Goal: Transaction & Acquisition: Purchase product/service

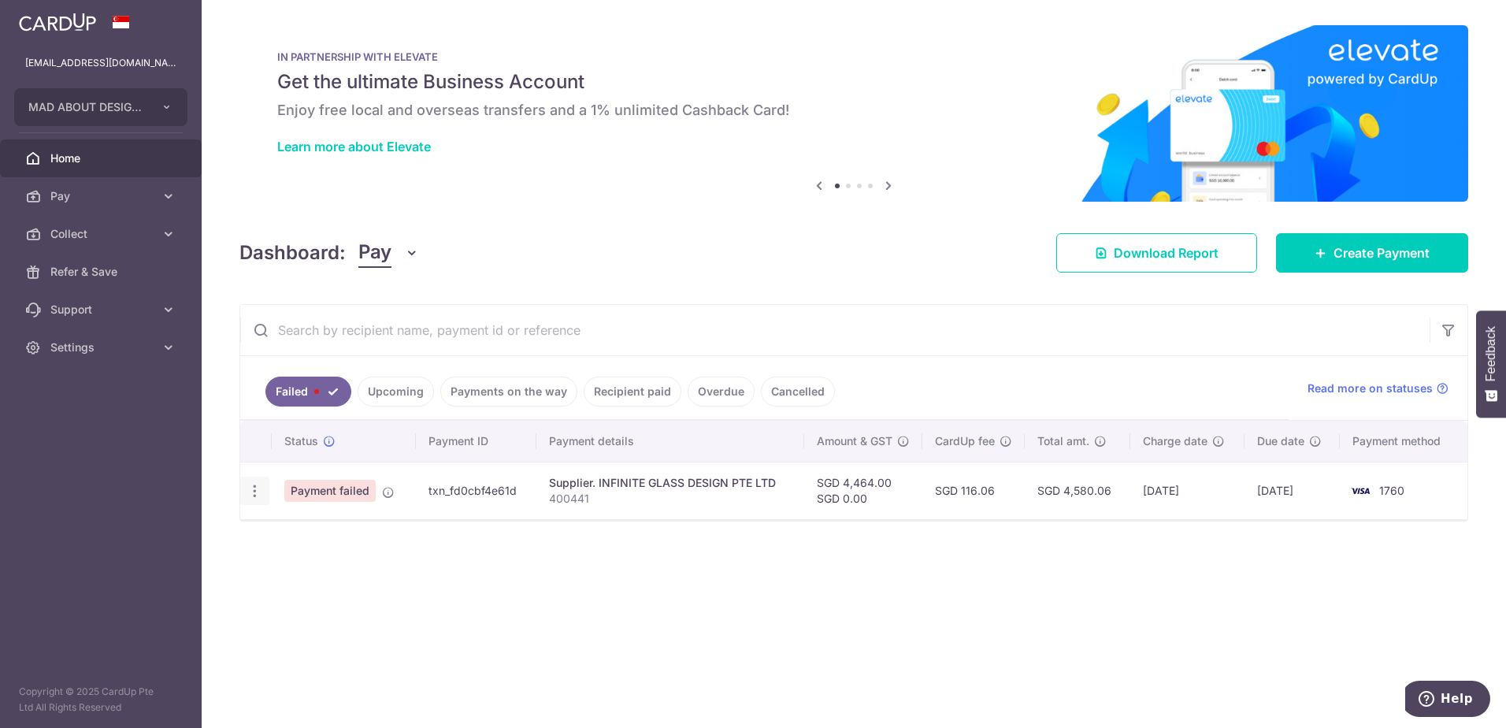
click at [255, 489] on icon "button" at bounding box center [255, 491] width 17 height 17
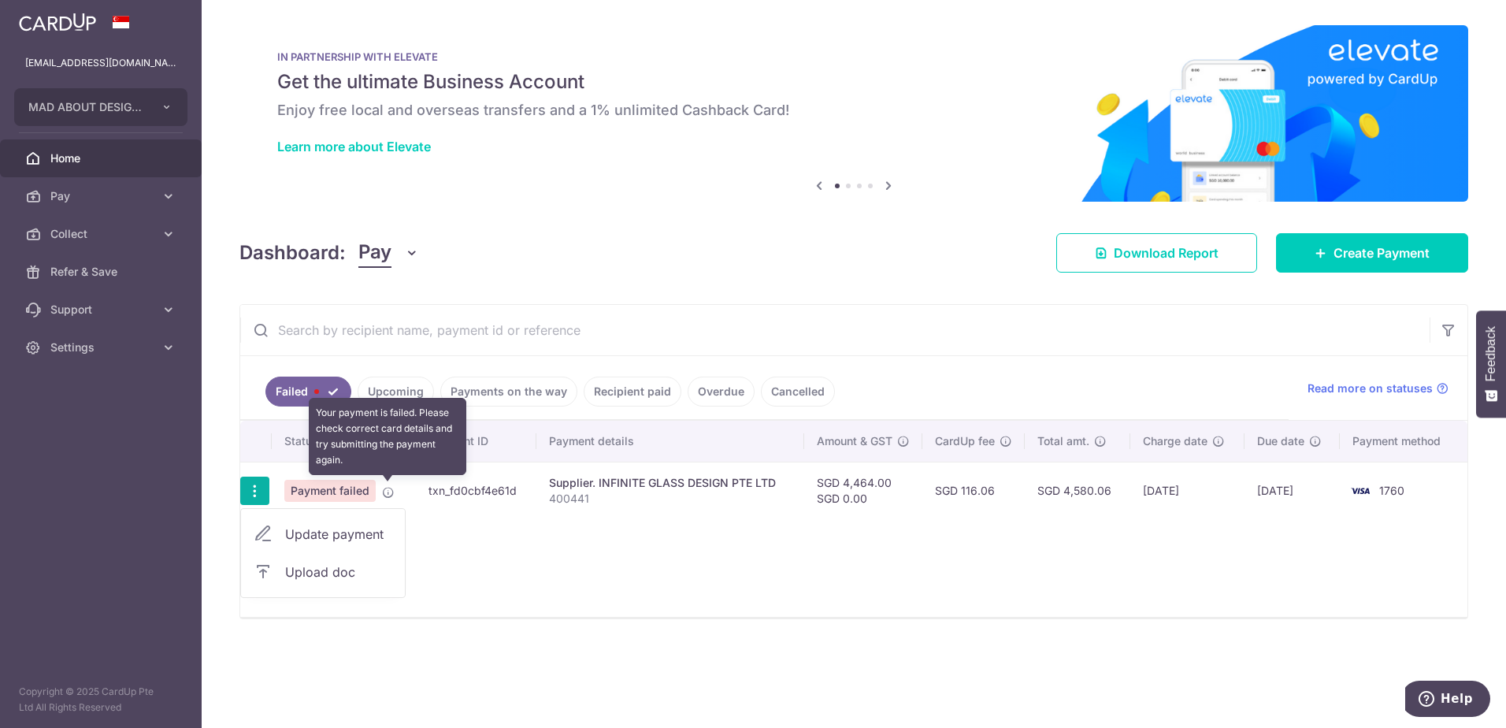
click at [380, 487] on td "Payment failed Your payment is failed. Please check correct card details and tr…" at bounding box center [344, 491] width 144 height 58
click at [388, 487] on icon at bounding box center [388, 492] width 13 height 13
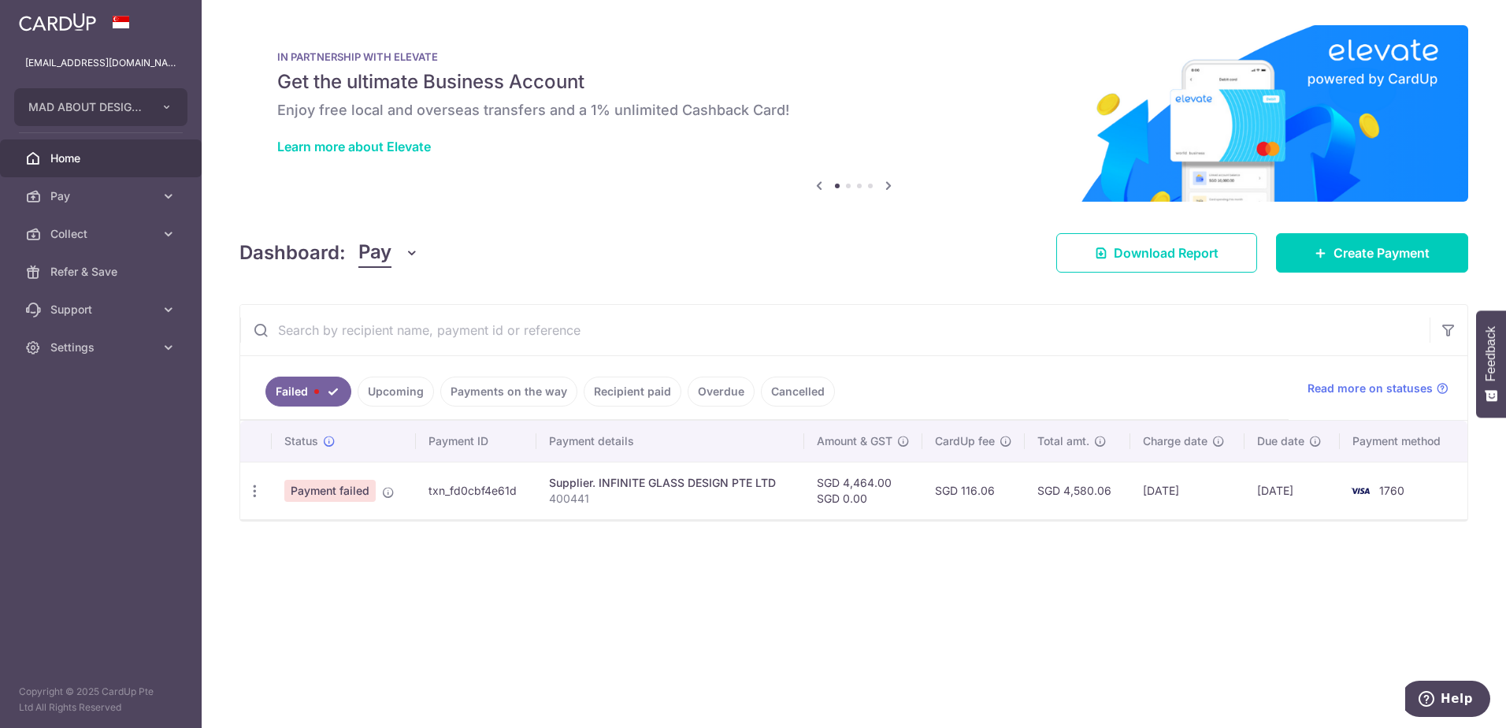
click at [340, 487] on span "Payment failed" at bounding box center [329, 491] width 91 height 22
click at [247, 485] on div "Update payment Upload doc" at bounding box center [254, 491] width 29 height 29
click at [253, 485] on icon "button" at bounding box center [255, 491] width 17 height 17
click at [333, 537] on span "Update payment" at bounding box center [338, 534] width 107 height 19
radio input "true"
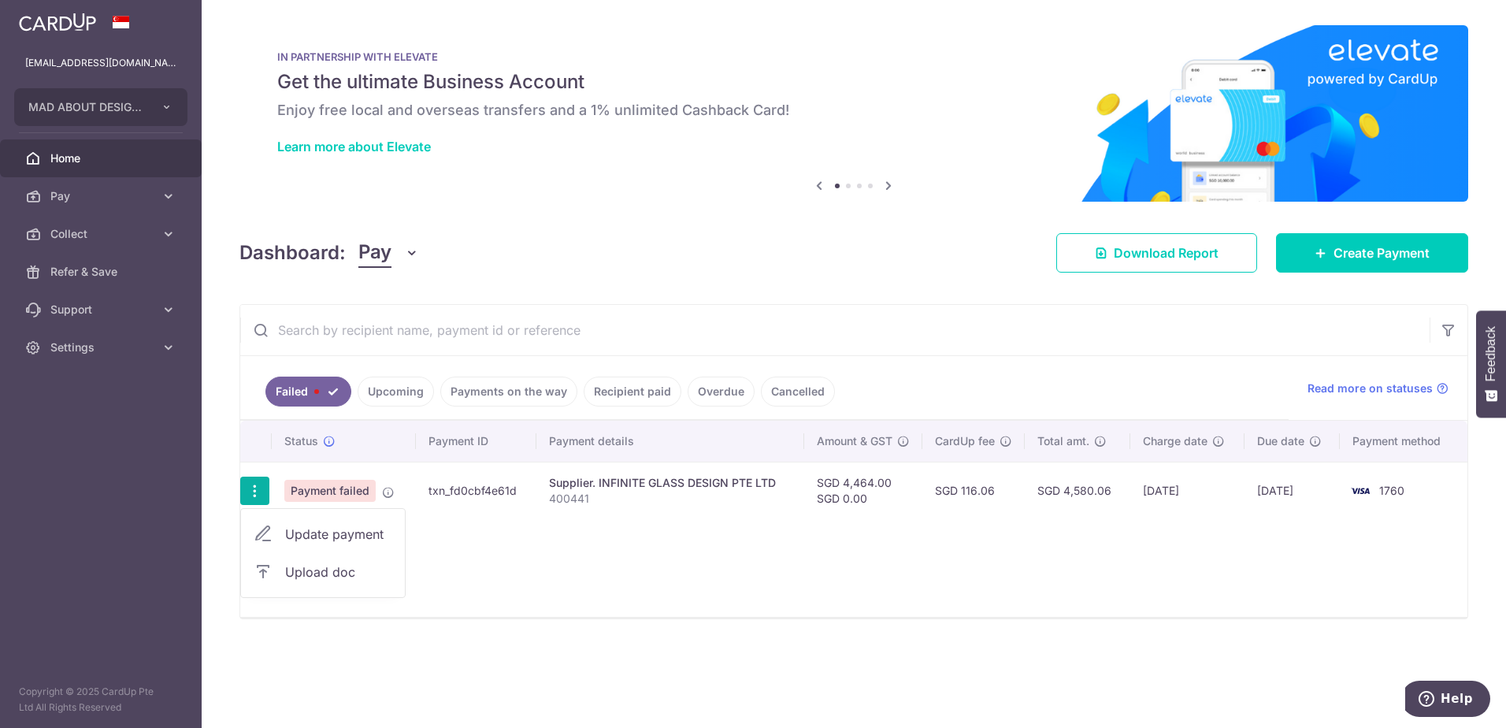
type input "4,464.00"
type input "0.00"
type input "400441"
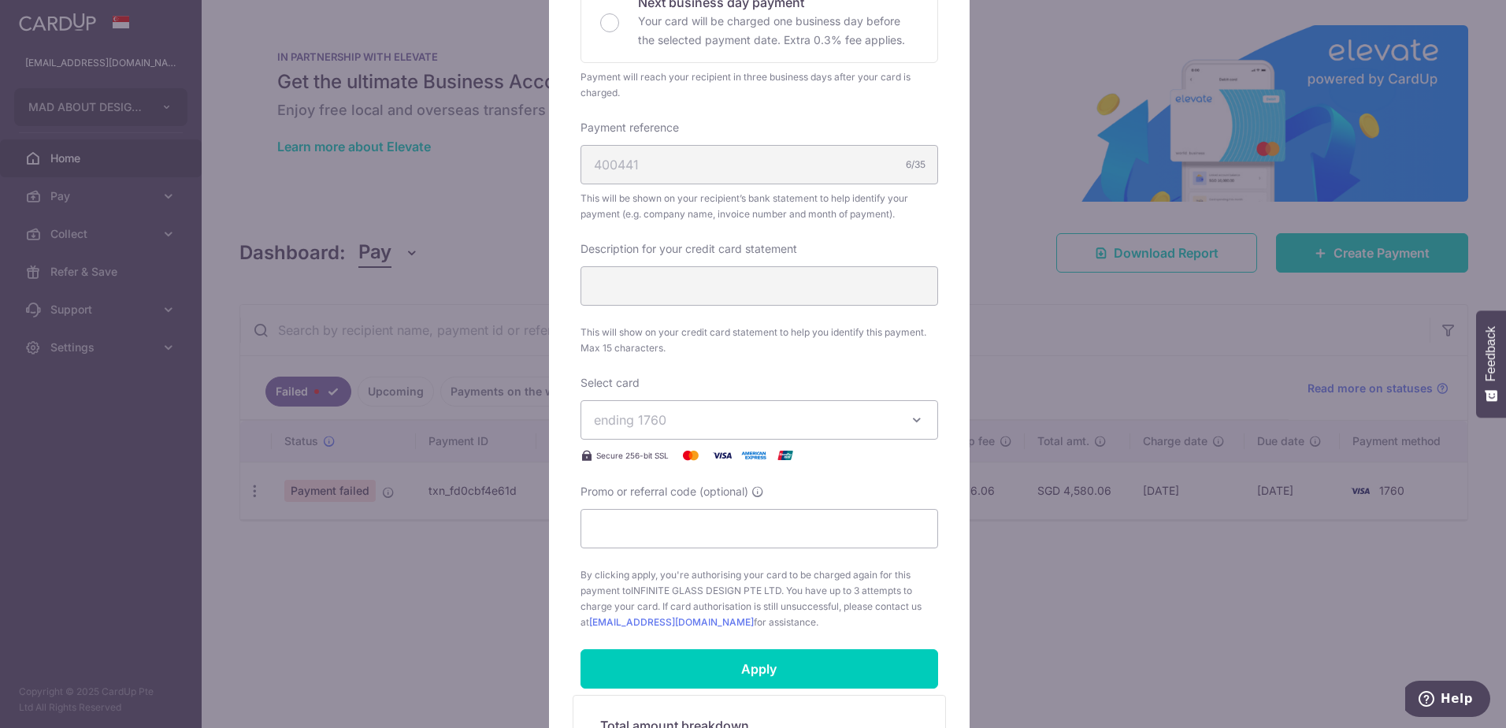
scroll to position [394, 0]
click at [748, 422] on span "ending 1760" at bounding box center [745, 419] width 303 height 19
click at [727, 489] on span "**** 1760" at bounding box center [759, 493] width 331 height 19
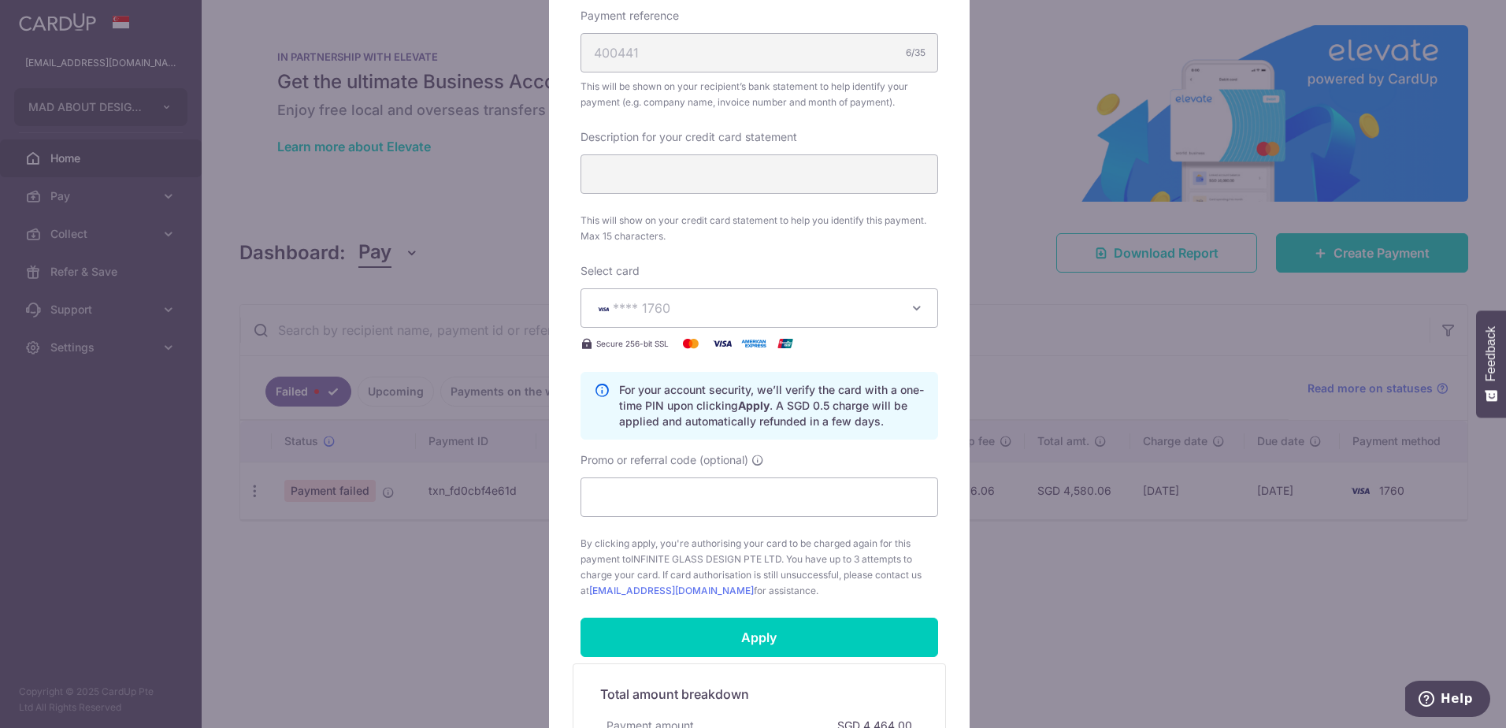
scroll to position [709, 0]
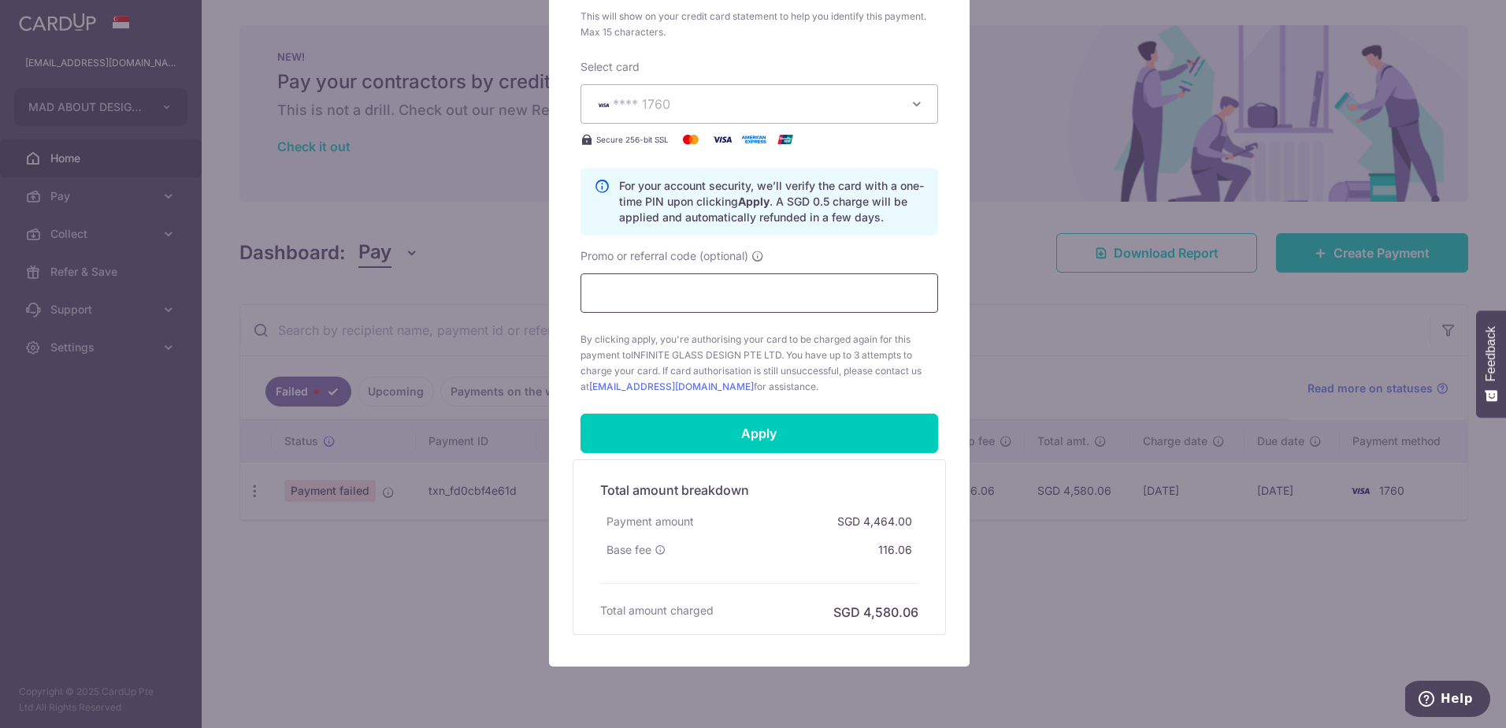
click at [752, 295] on input "Promo or referral code (optional)" at bounding box center [760, 292] width 358 height 39
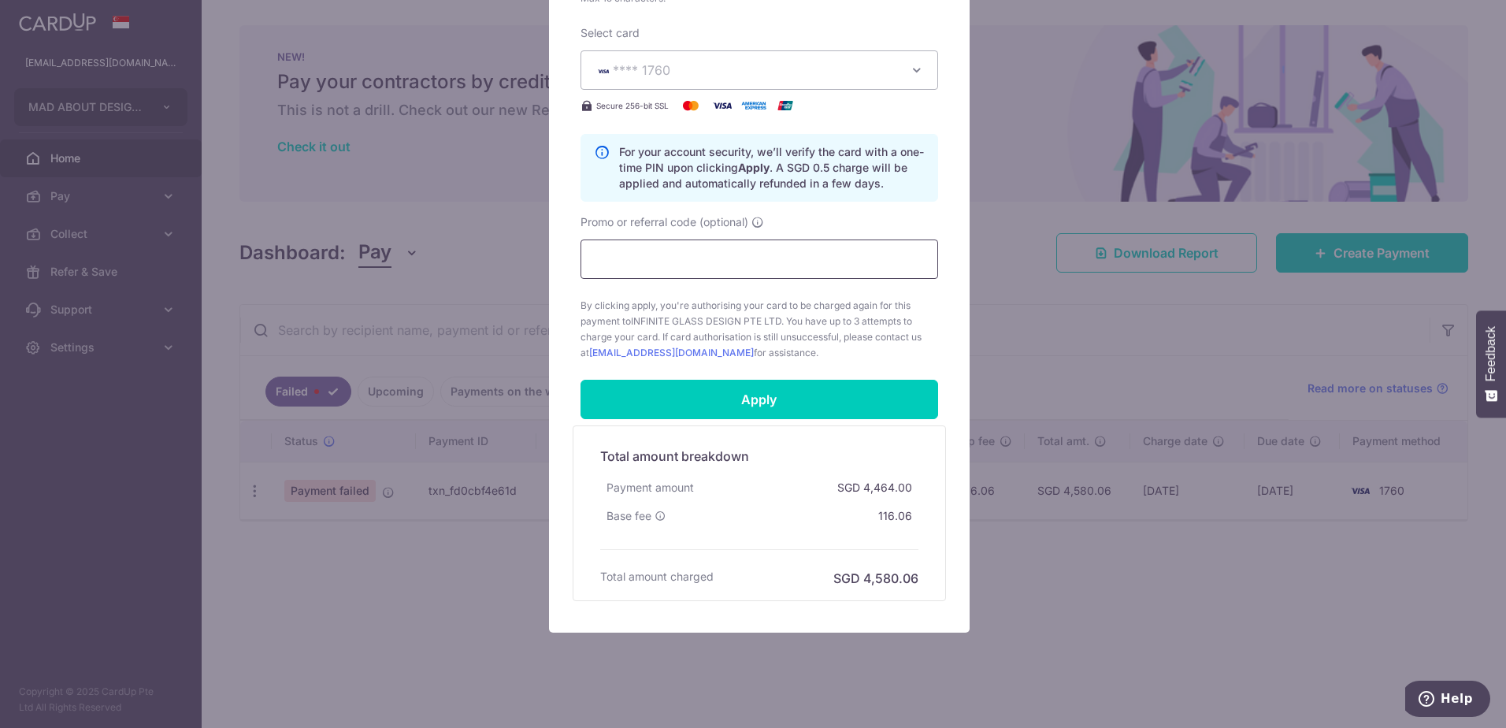
scroll to position [762, 0]
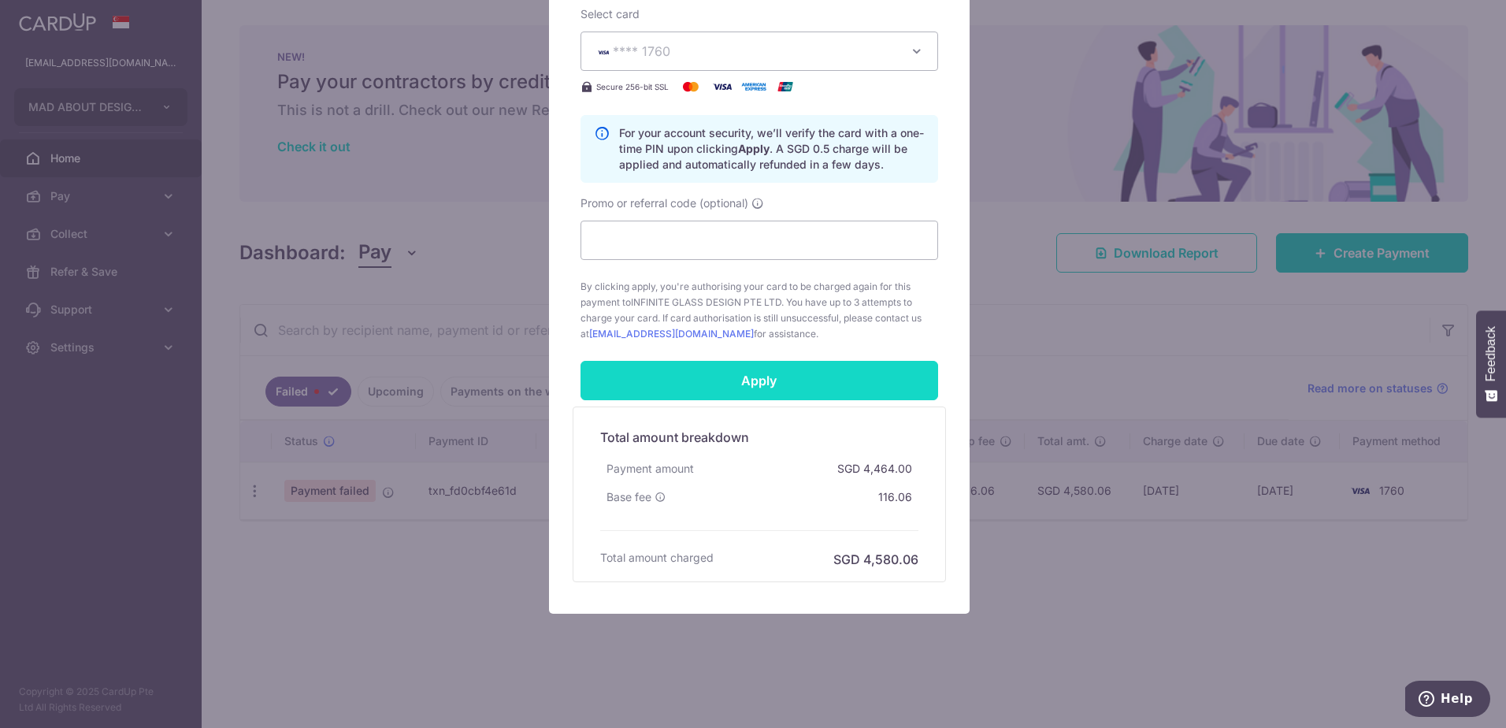
click at [754, 385] on input "Apply" at bounding box center [760, 380] width 358 height 39
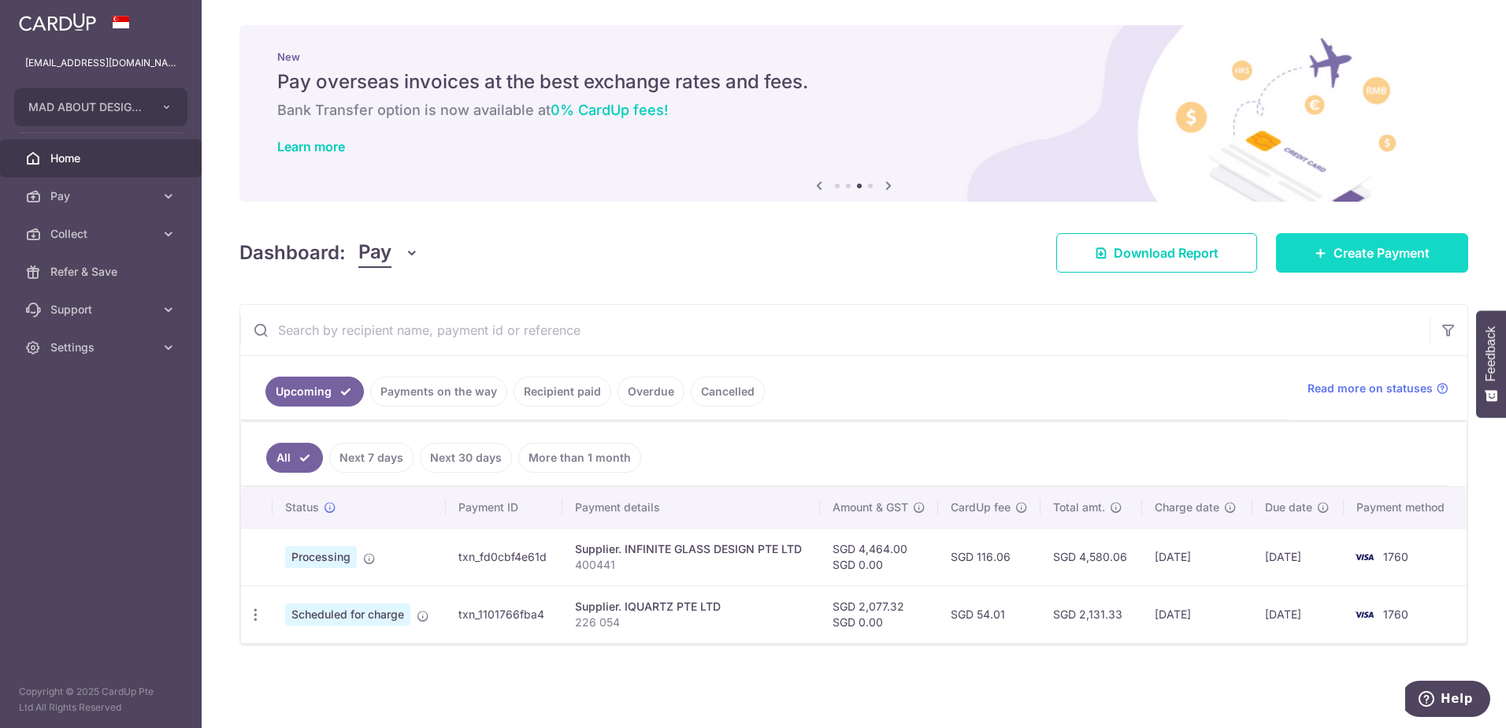
click at [1400, 251] on span "Create Payment" at bounding box center [1382, 252] width 96 height 19
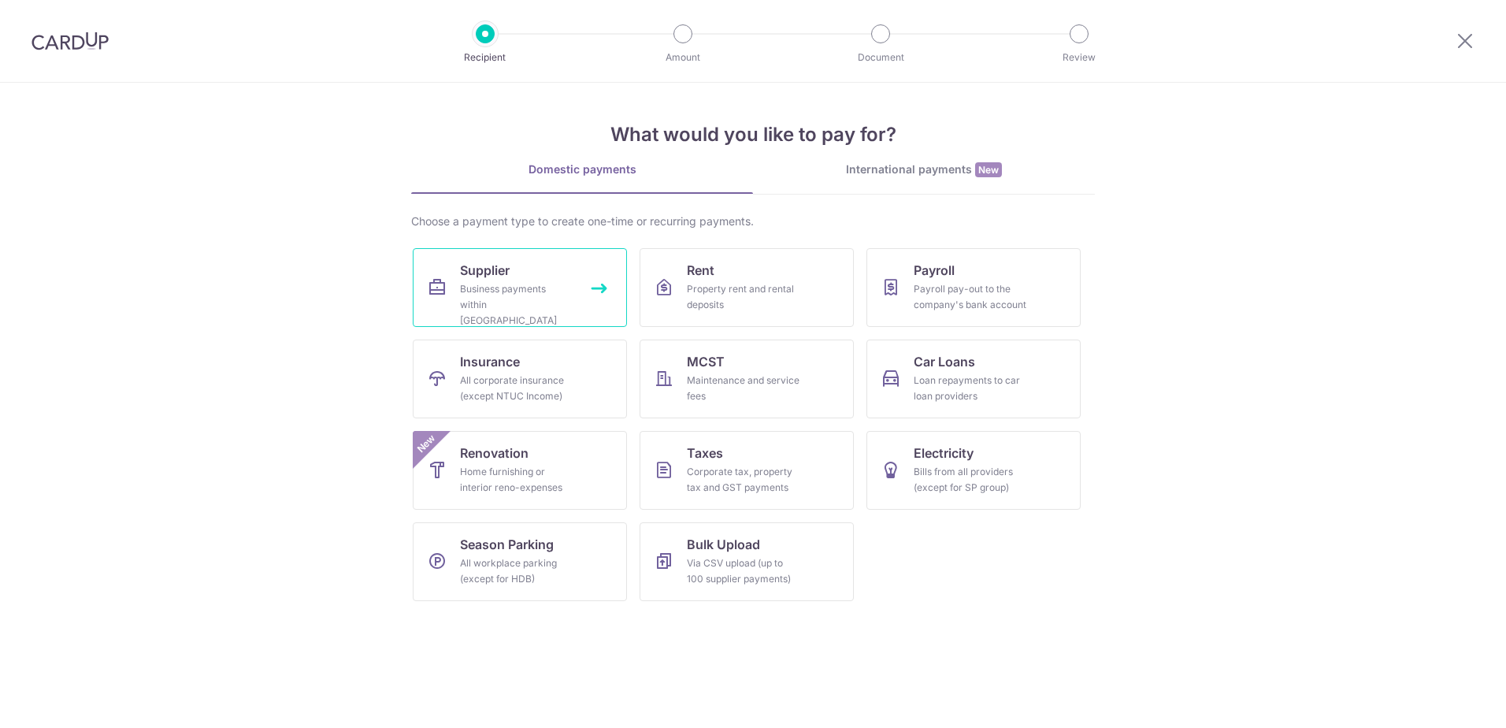
click at [506, 301] on div "Business payments within [GEOGRAPHIC_DATA]" at bounding box center [516, 304] width 113 height 47
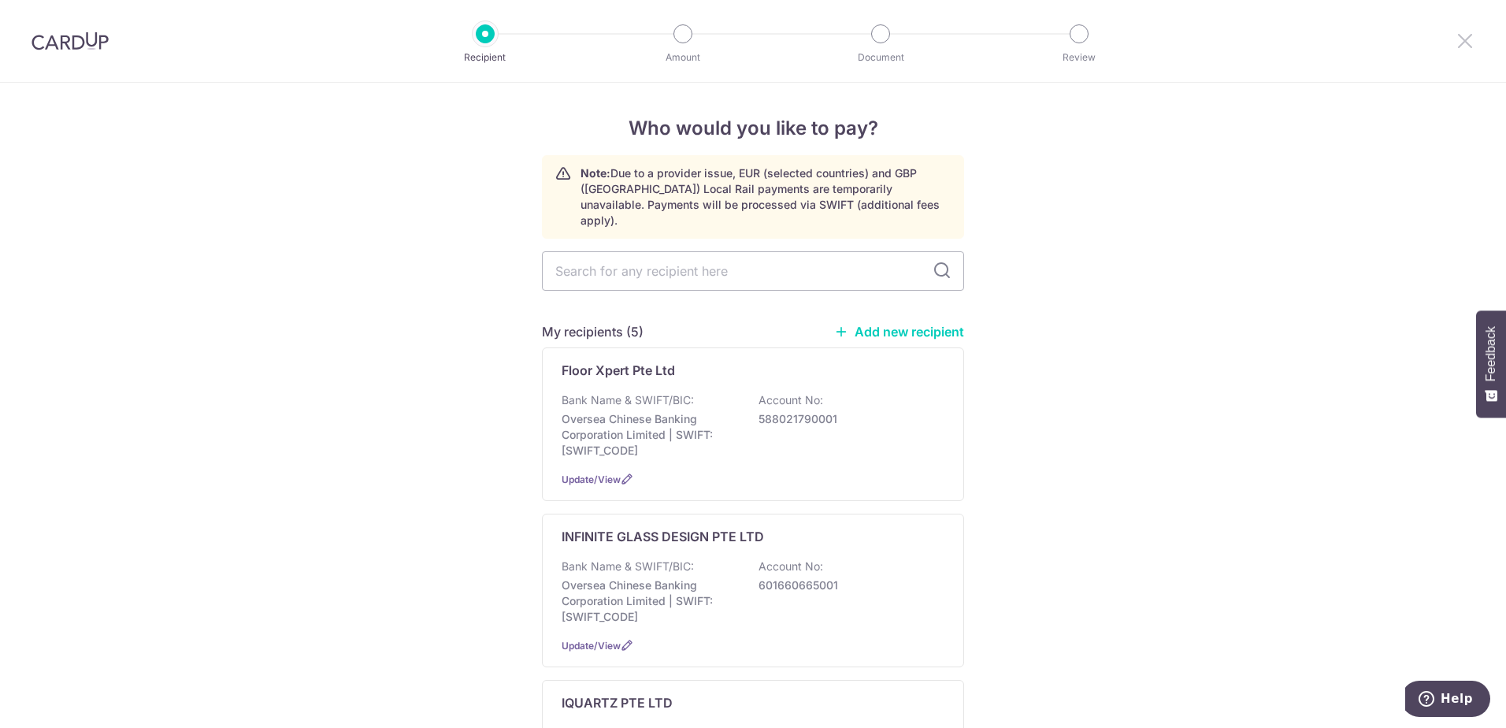
click at [1462, 41] on icon at bounding box center [1465, 41] width 19 height 20
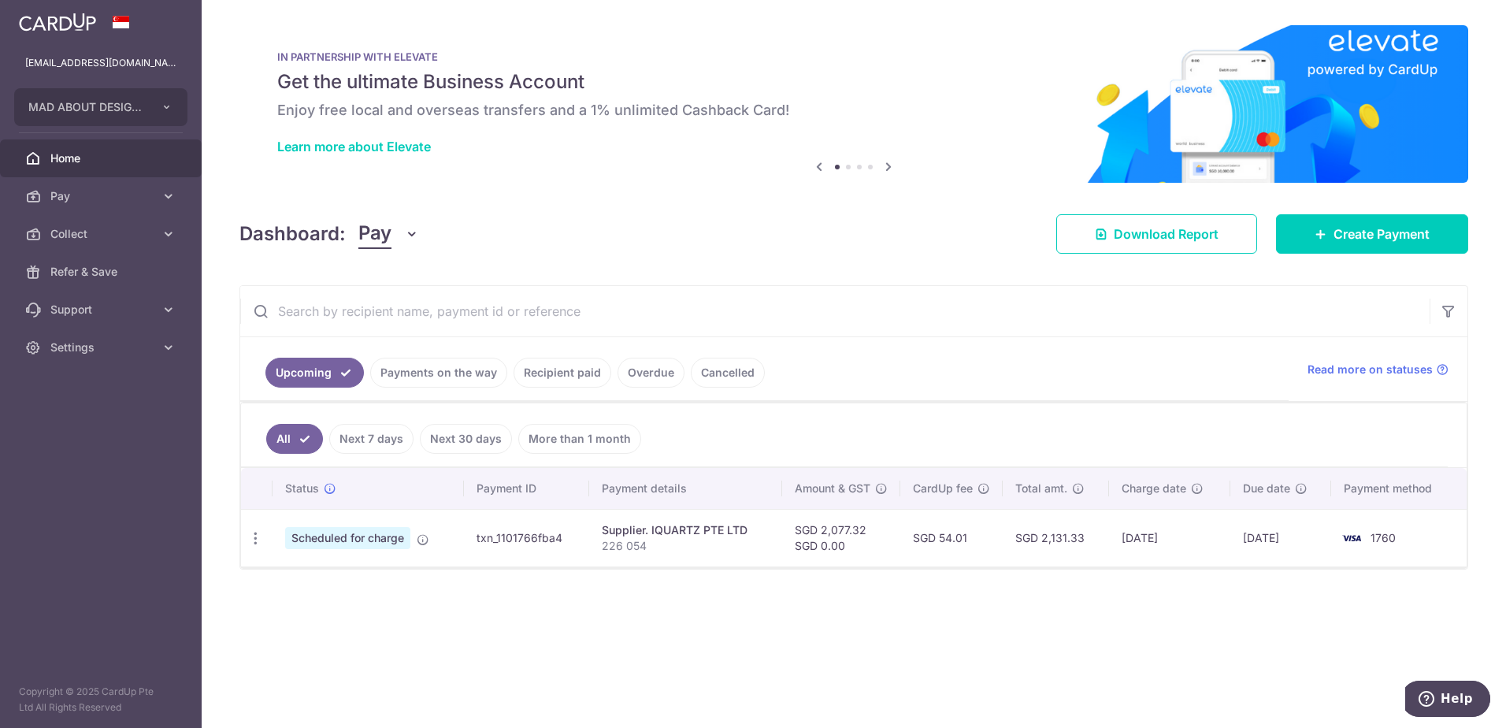
click at [466, 373] on link "Payments on the way" at bounding box center [438, 373] width 137 height 30
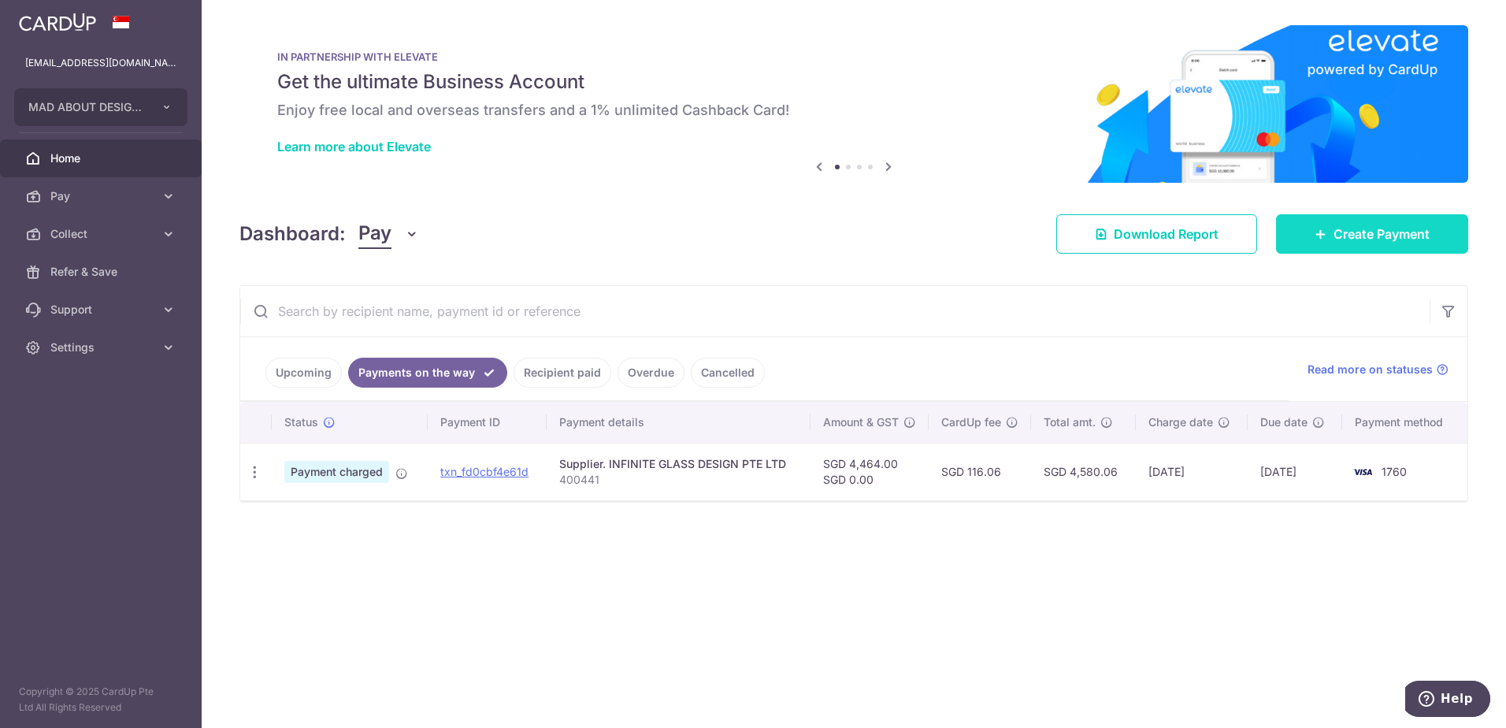
click at [1351, 243] on span "Create Payment" at bounding box center [1382, 234] width 96 height 19
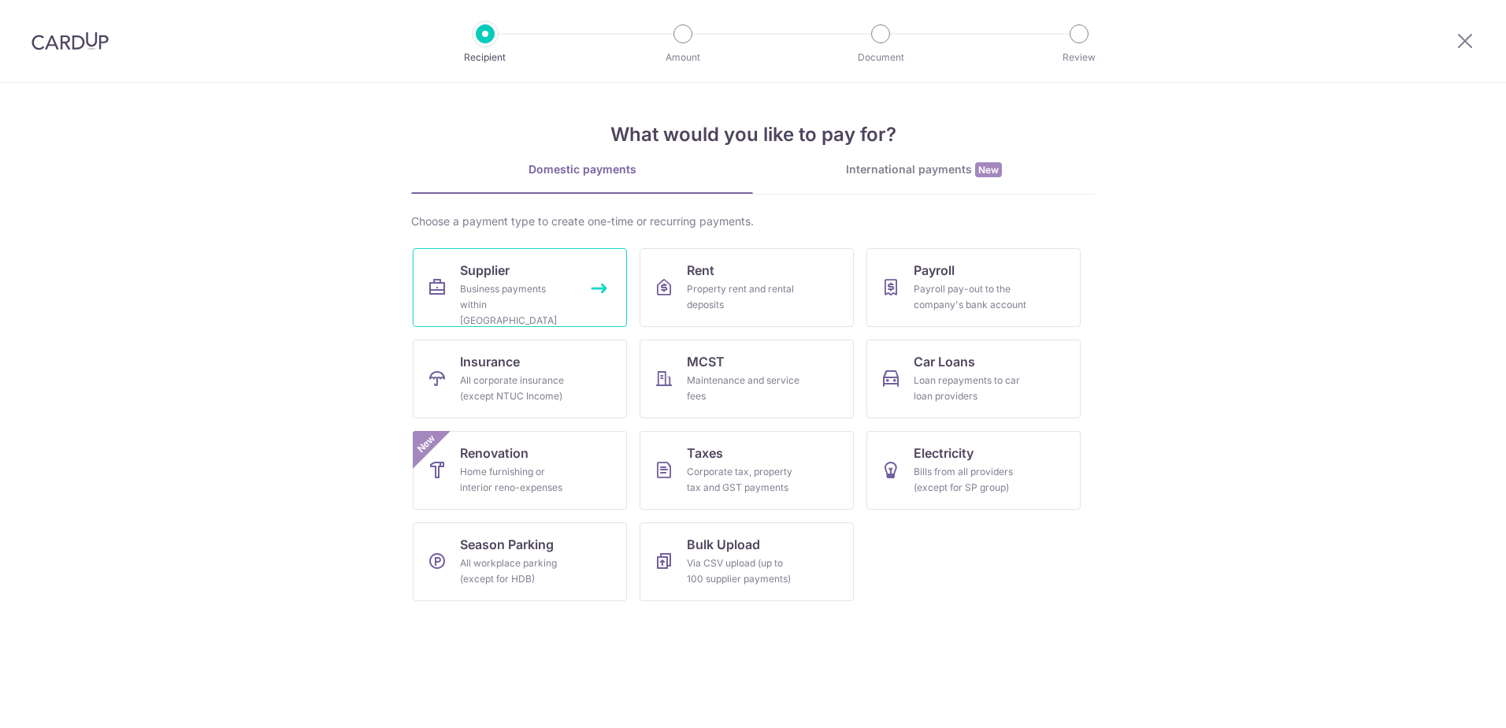
click at [552, 303] on div "Business payments within Singapore" at bounding box center [516, 304] width 113 height 47
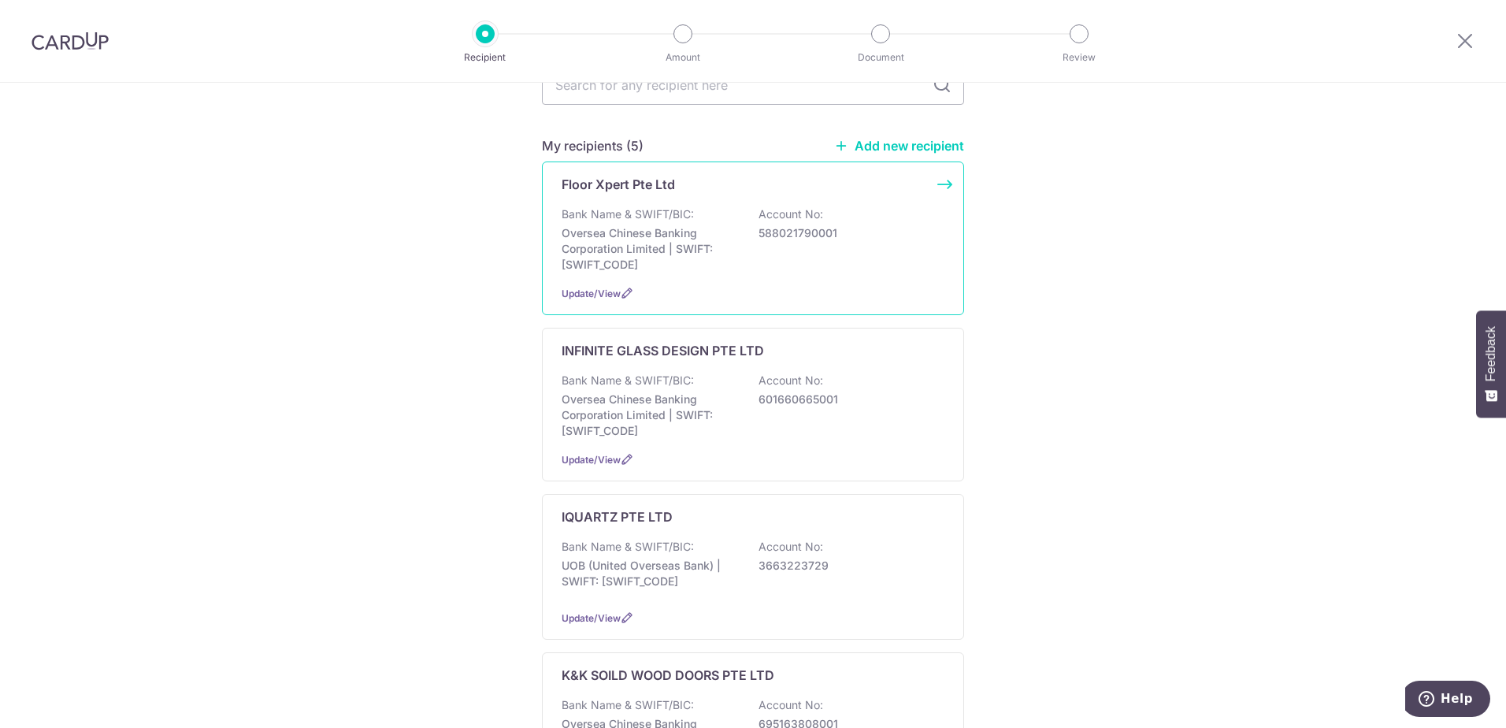
scroll to position [79, 0]
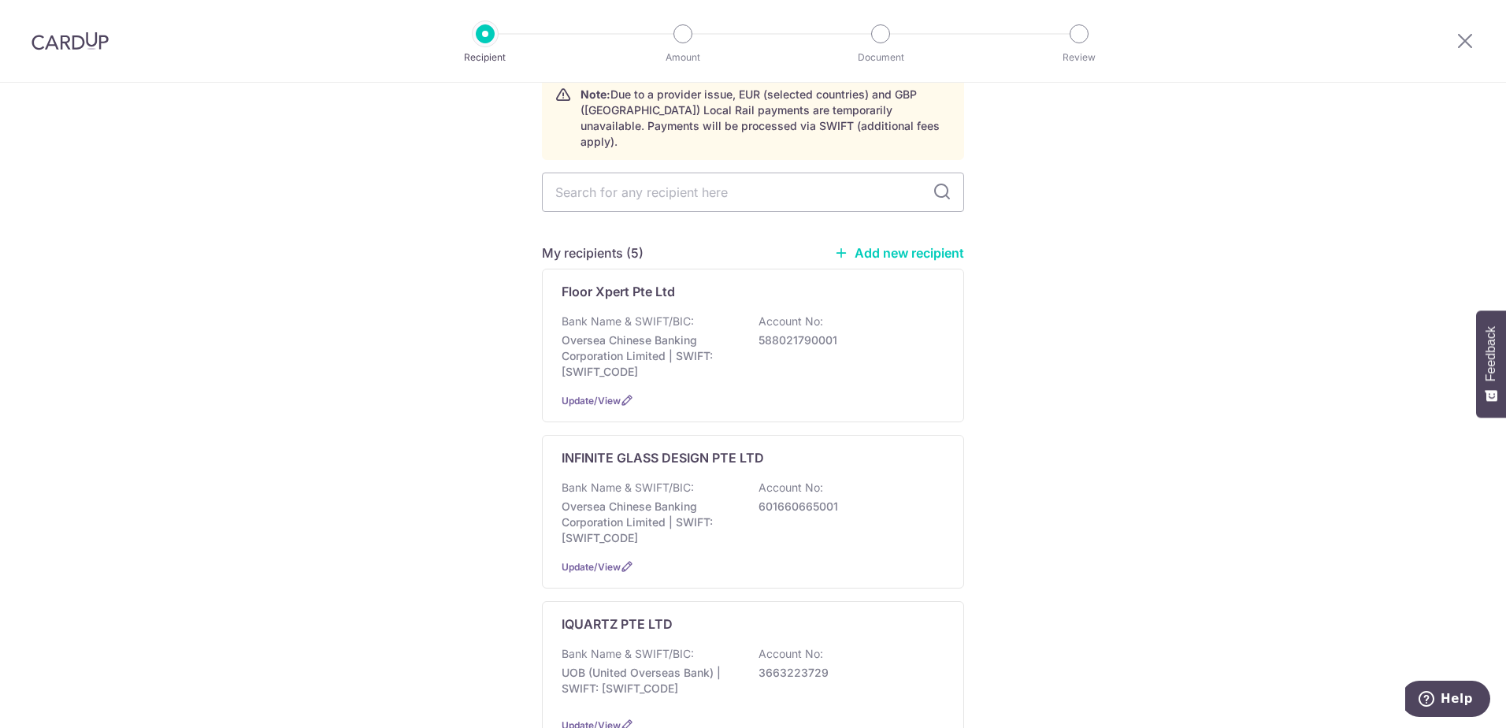
click at [933, 245] on link "Add new recipient" at bounding box center [899, 253] width 130 height 16
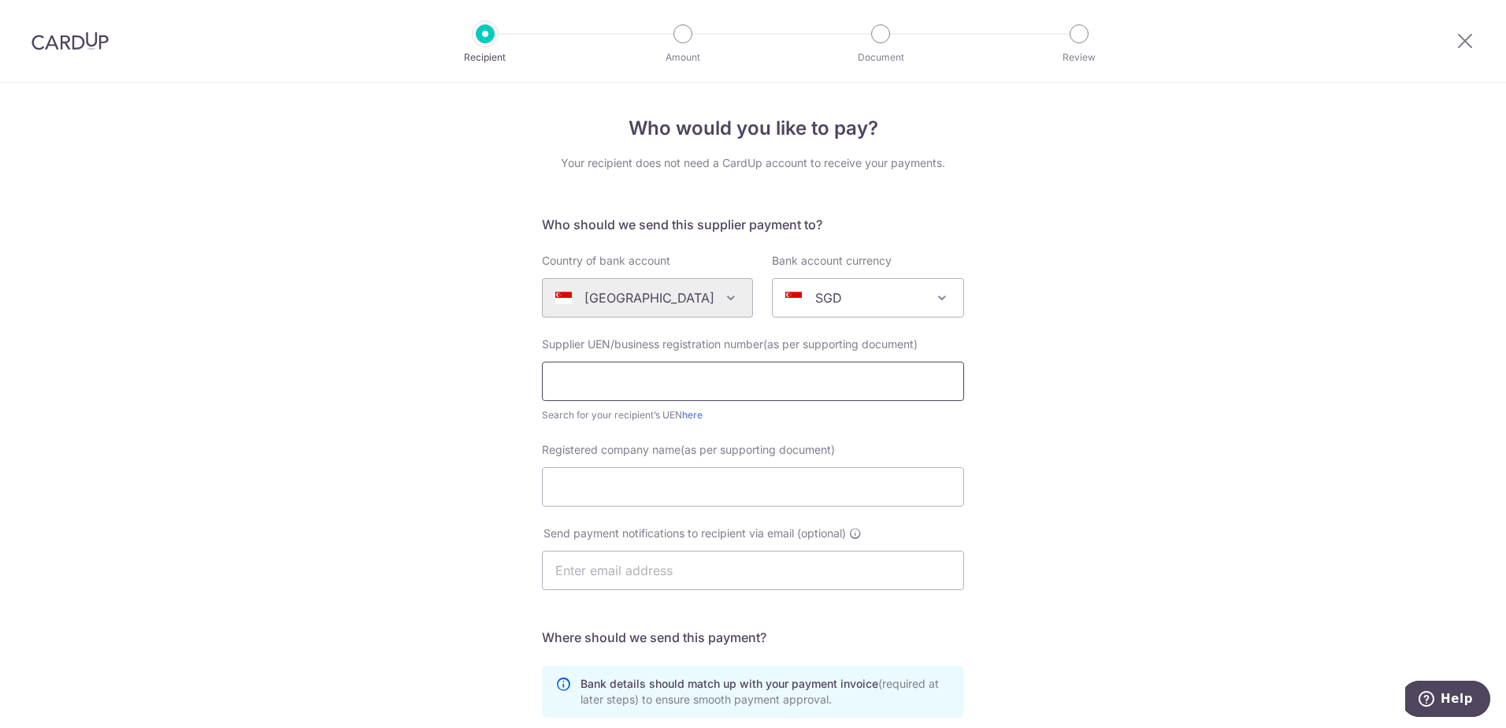
click at [622, 378] on input "text" at bounding box center [753, 381] width 422 height 39
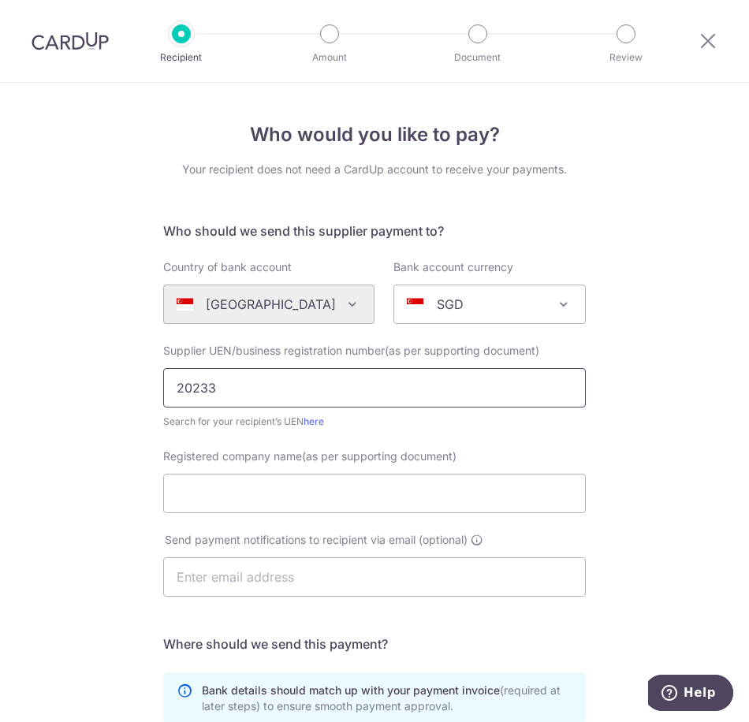
click at [232, 389] on input "20233" at bounding box center [374, 387] width 422 height 39
type input "202338994N"
click at [233, 512] on input "Registered company name(as per supporting document)" at bounding box center [374, 493] width 422 height 39
click at [80, 474] on div "Who would you like to pay? Your recipient does not need a CardUp account to rec…" at bounding box center [374, 563] width 749 height 961
click at [250, 497] on input "Registered company name(as per supporting document)" at bounding box center [374, 493] width 422 height 39
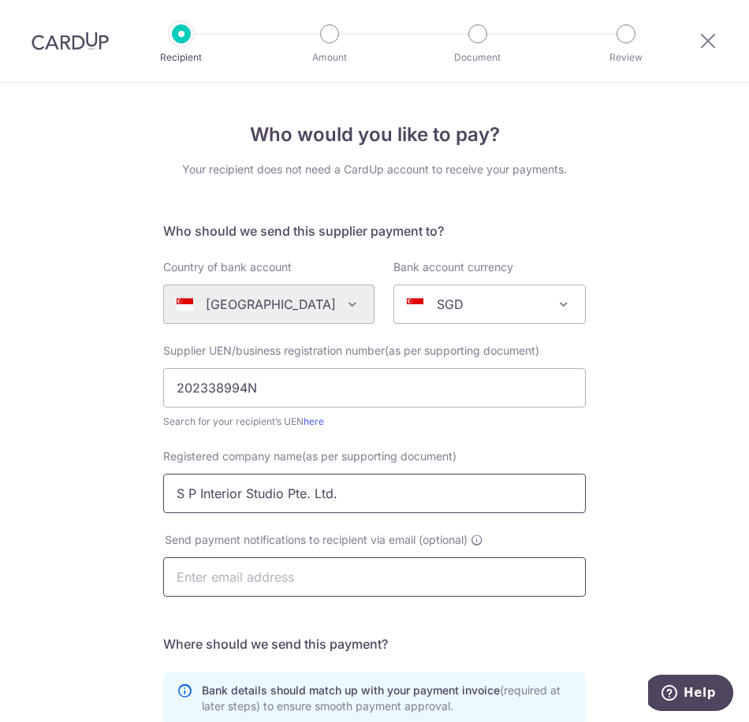
type input "S P Interior Studio Pte. Ltd."
click at [271, 581] on input "text" at bounding box center [374, 576] width 422 height 39
click at [63, 529] on div "Who would you like to pay? Your recipient does not need a CardUp account to rec…" at bounding box center [374, 563] width 749 height 961
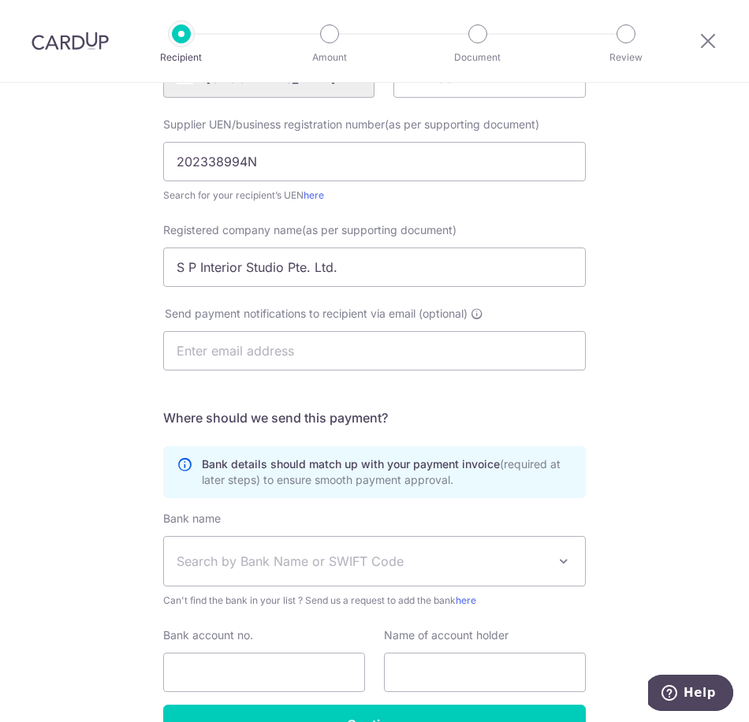
scroll to position [315, 0]
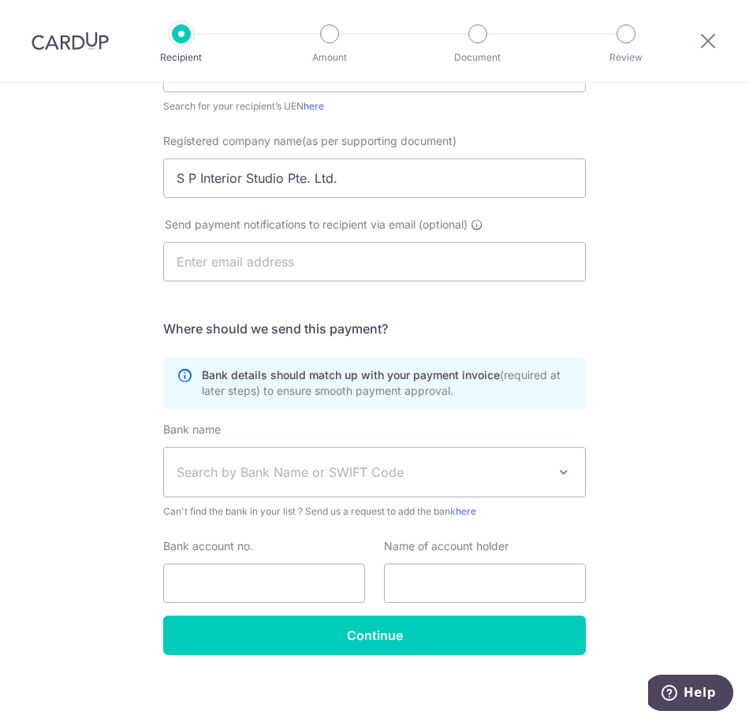
click at [210, 478] on span "Search by Bank Name or SWIFT Code" at bounding box center [361, 472] width 370 height 19
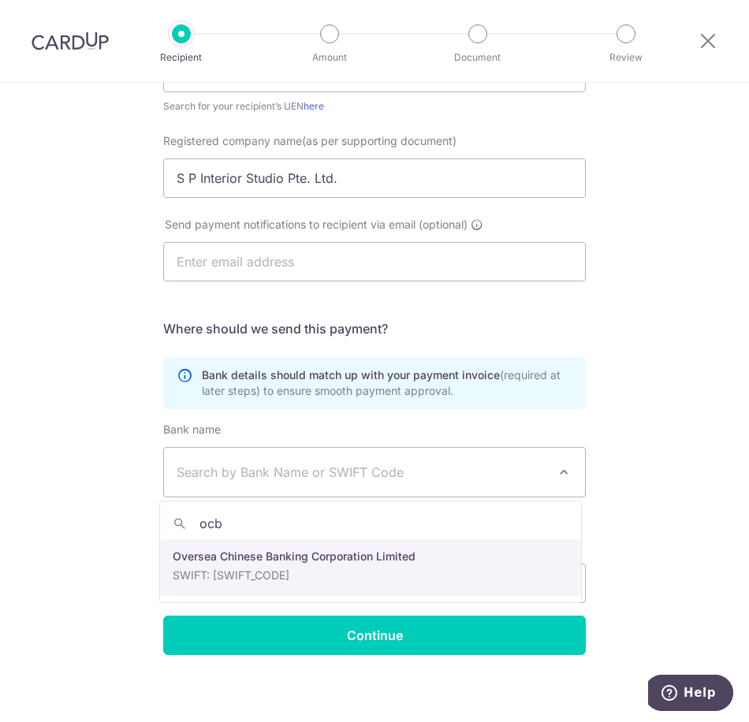
type input "ocb"
select select "12"
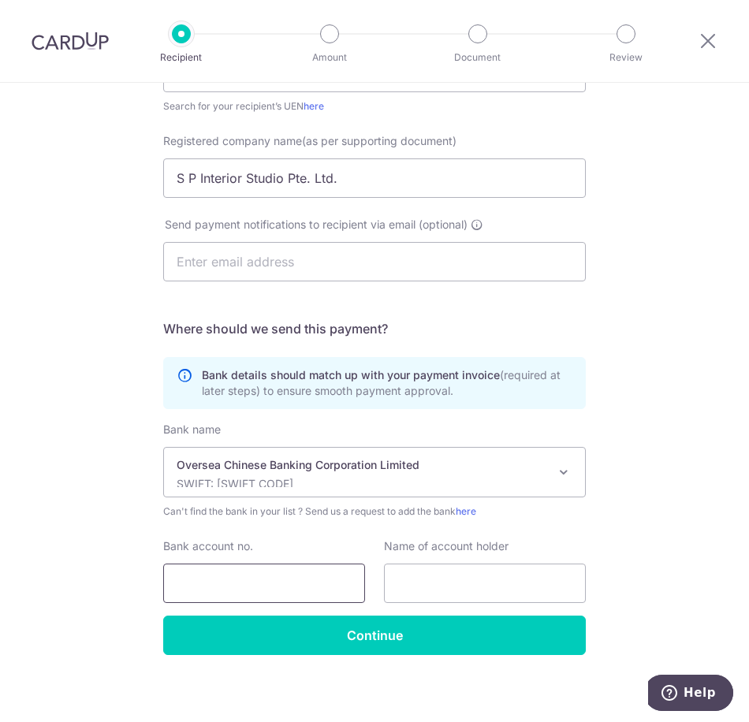
click at [200, 577] on input "Bank account no." at bounding box center [264, 582] width 202 height 39
click at [39, 589] on div "Who would you like to pay? Your recipient does not need a CardUp account to rec…" at bounding box center [374, 248] width 749 height 961
click at [202, 583] on input "595296325001" at bounding box center [264, 582] width 202 height 39
type input "595896325001"
click at [415, 589] on input "text" at bounding box center [485, 582] width 202 height 39
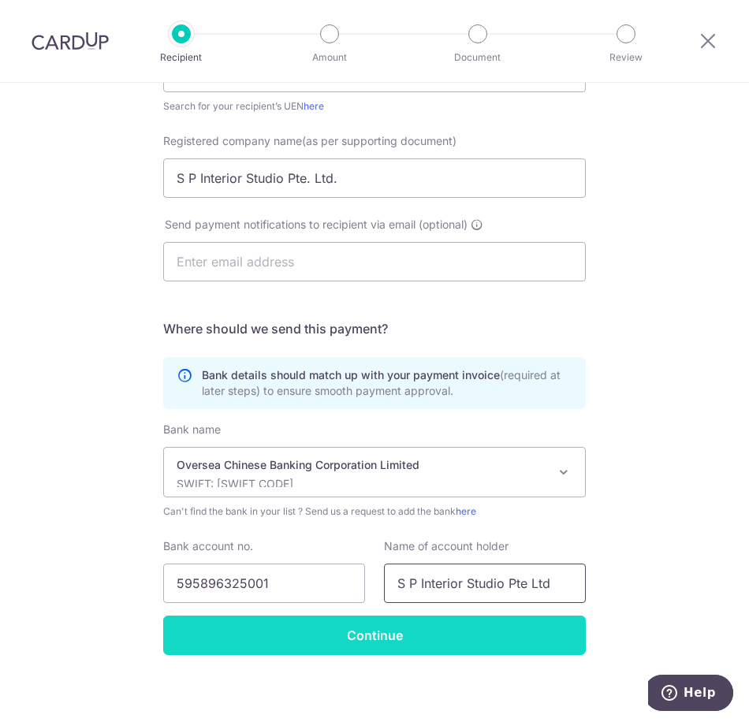
type input "S P Interior Studio Pte Ltd"
click at [418, 633] on input "Continue" at bounding box center [374, 634] width 422 height 39
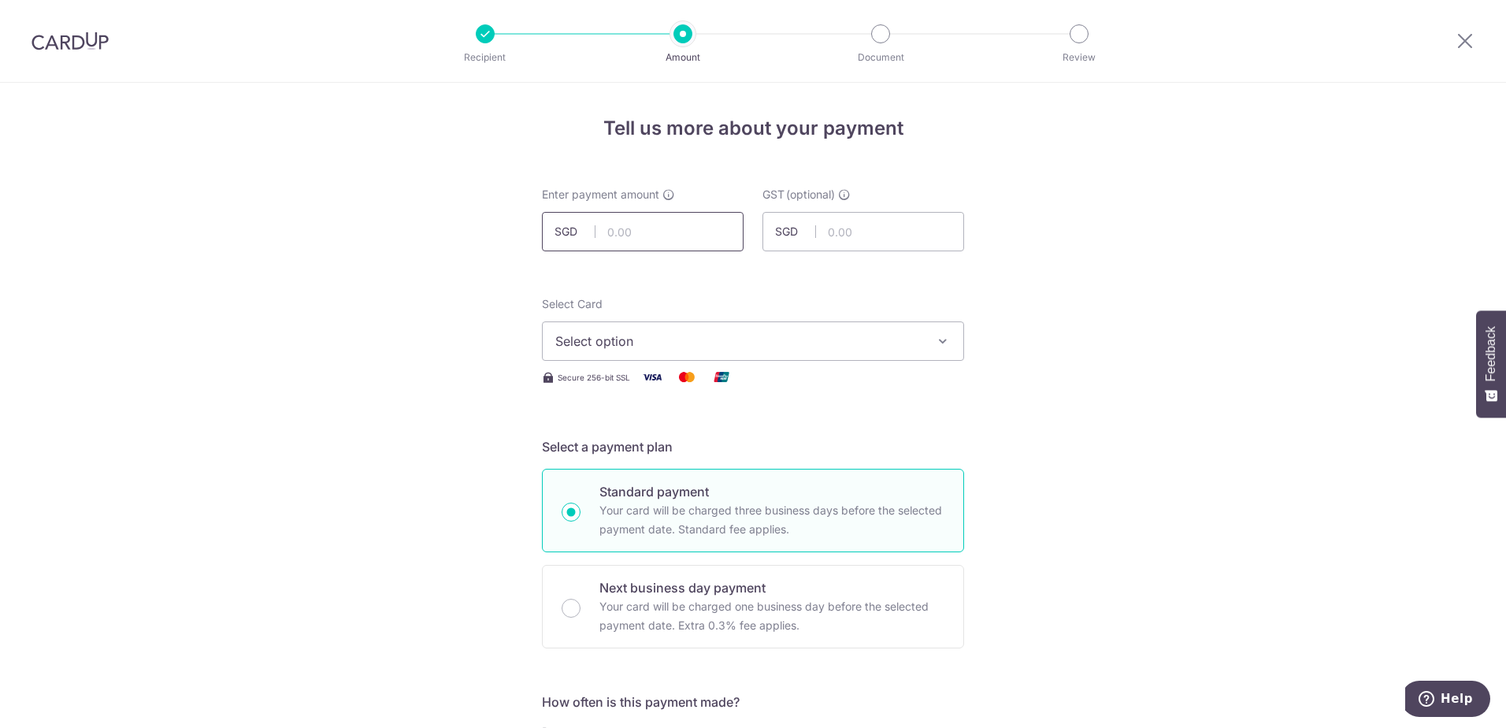
click at [641, 232] on input "text" at bounding box center [643, 231] width 202 height 39
type input "8,967.15"
click at [673, 351] on button "Select option" at bounding box center [753, 340] width 422 height 39
click at [662, 448] on span "**** 1760" at bounding box center [753, 453] width 396 height 19
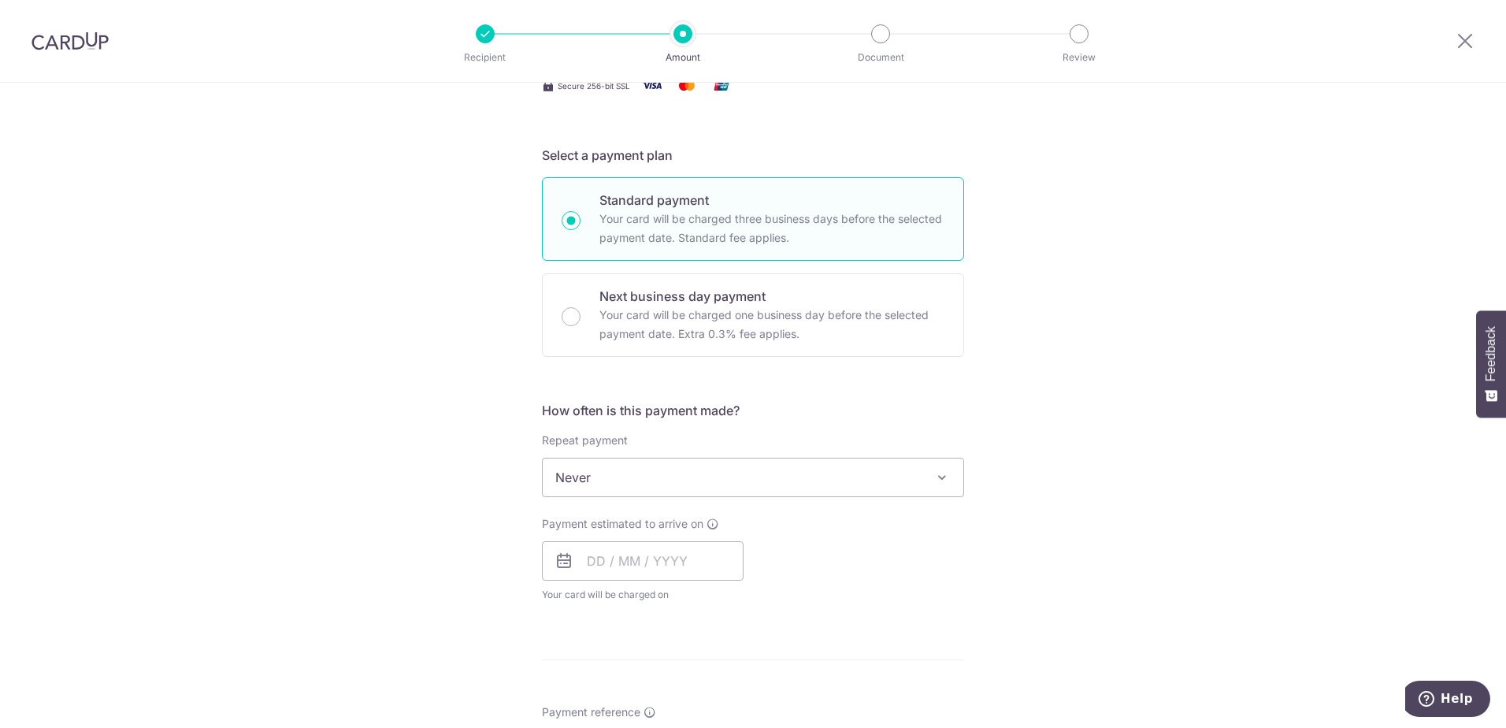
scroll to position [315, 0]
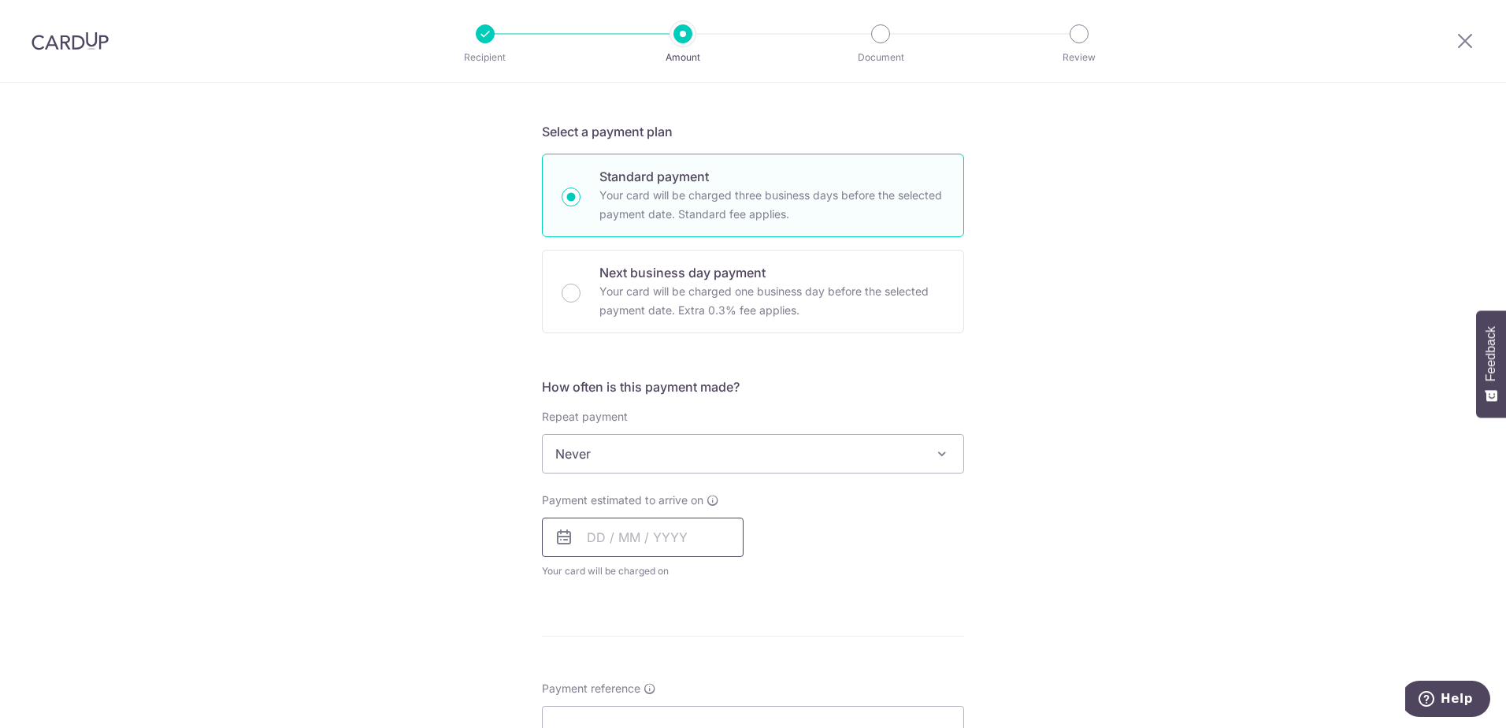
click at [665, 543] on input "text" at bounding box center [643, 537] width 202 height 39
click at [705, 646] on link "4" at bounding box center [700, 649] width 25 height 25
type input "04/09/2025"
click at [748, 589] on div "How often is this payment made? Repeat payment Never Every week Every month Eve…" at bounding box center [753, 484] width 422 height 214
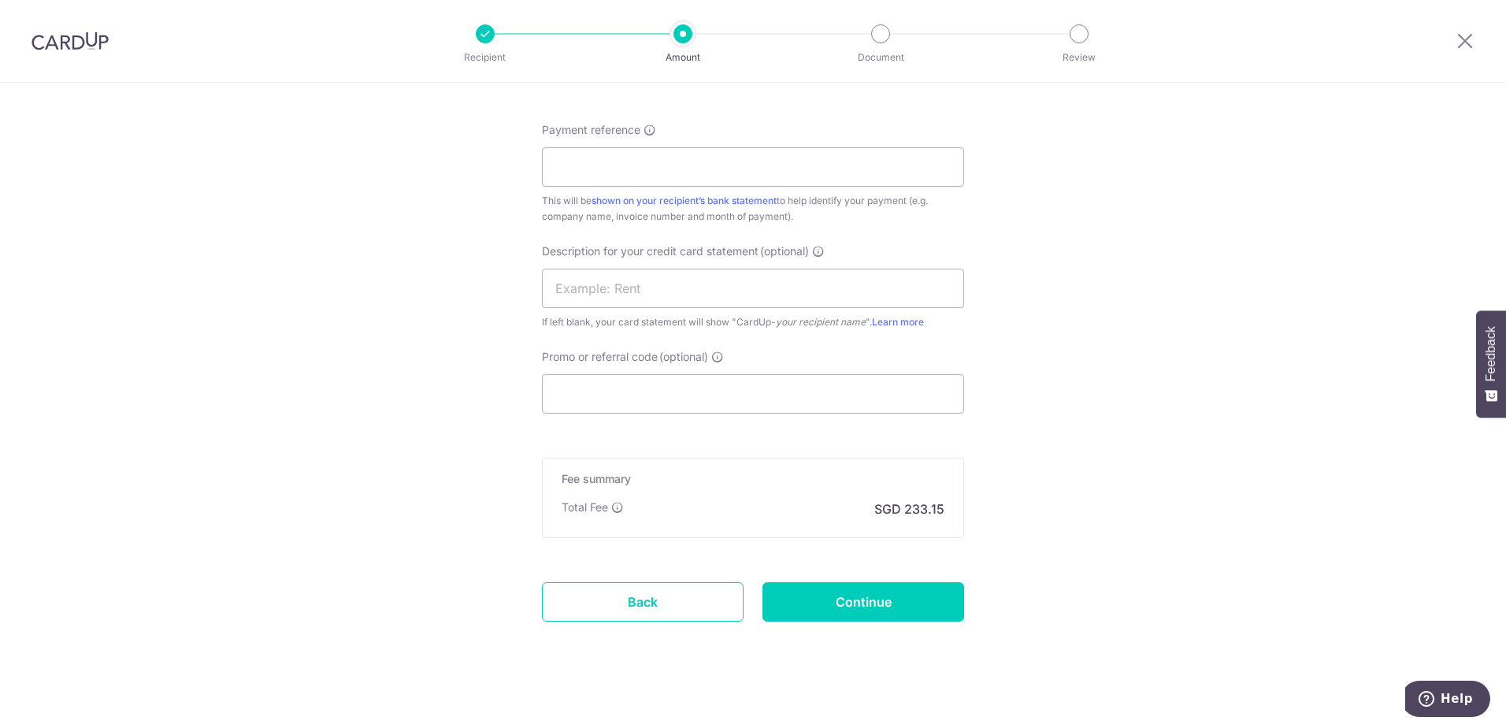
scroll to position [945, 0]
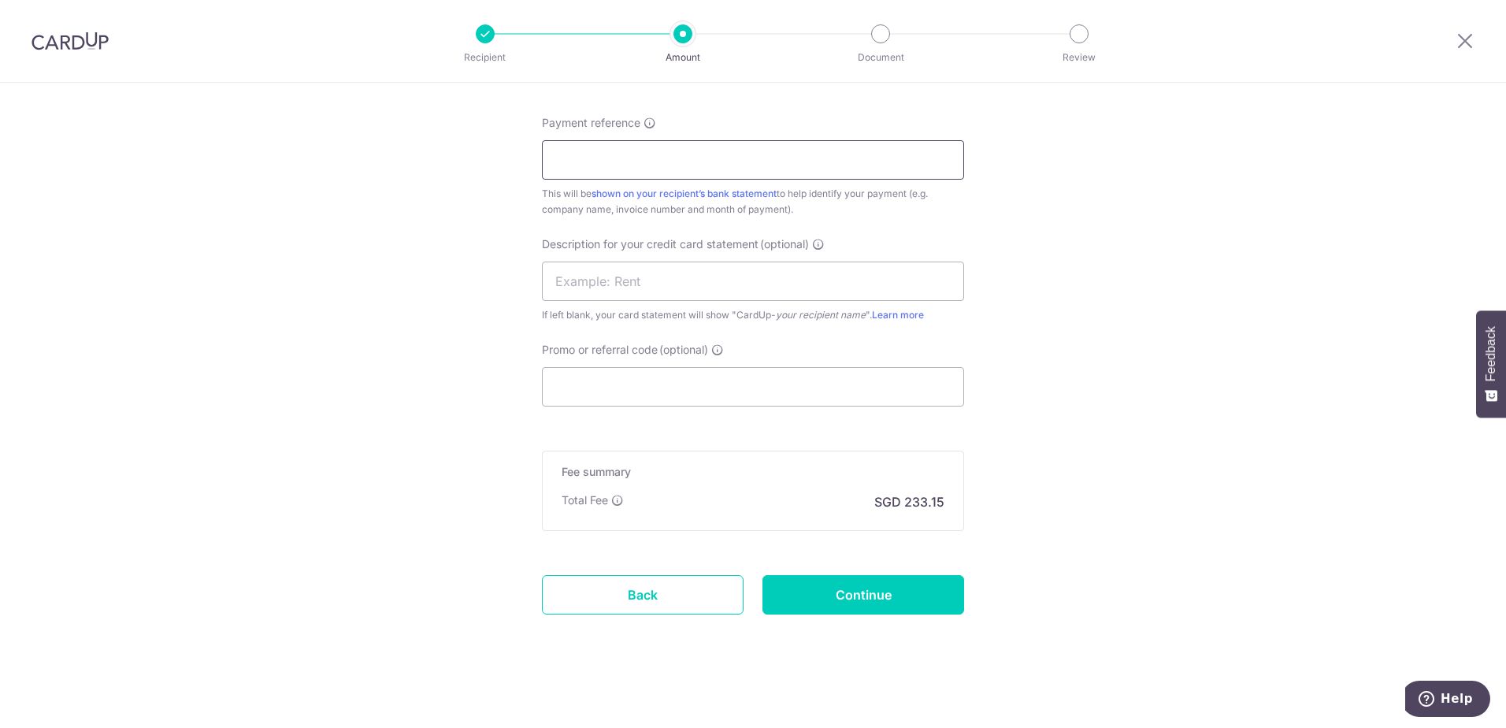
click at [610, 160] on input "Payment reference" at bounding box center [753, 159] width 422 height 39
type input "207 208"
click at [748, 607] on input "Continue" at bounding box center [864, 594] width 202 height 39
type input "Create Schedule"
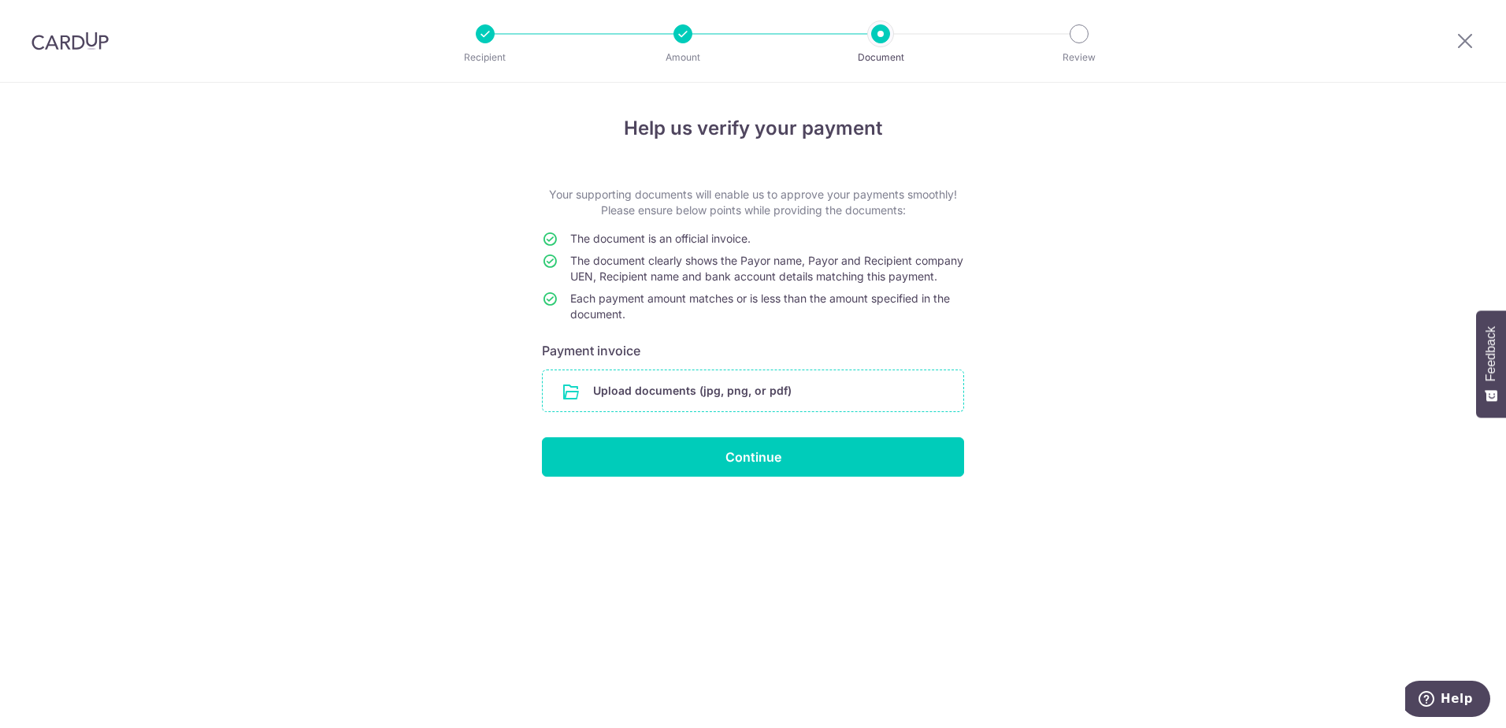
click at [738, 410] on input "file" at bounding box center [753, 390] width 421 height 41
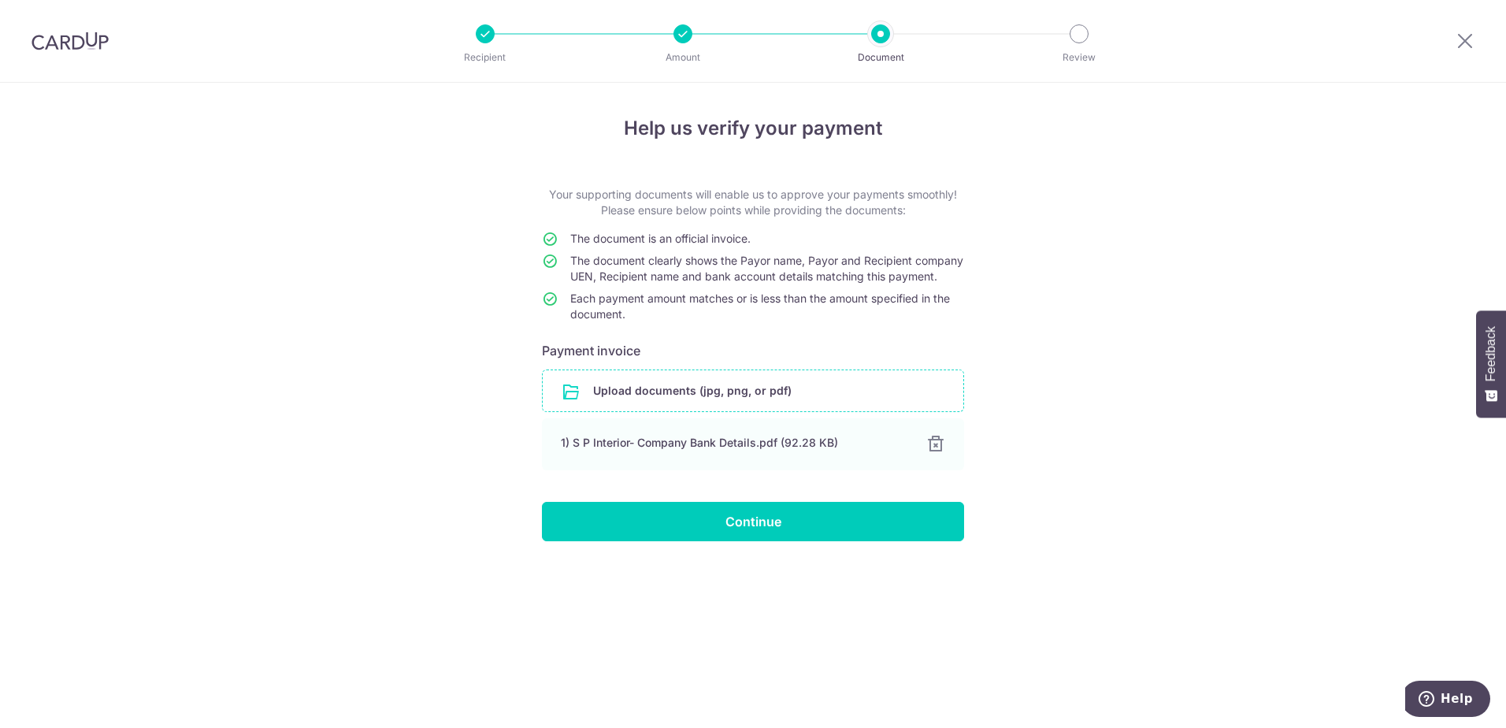
click at [757, 411] on input "file" at bounding box center [753, 390] width 421 height 41
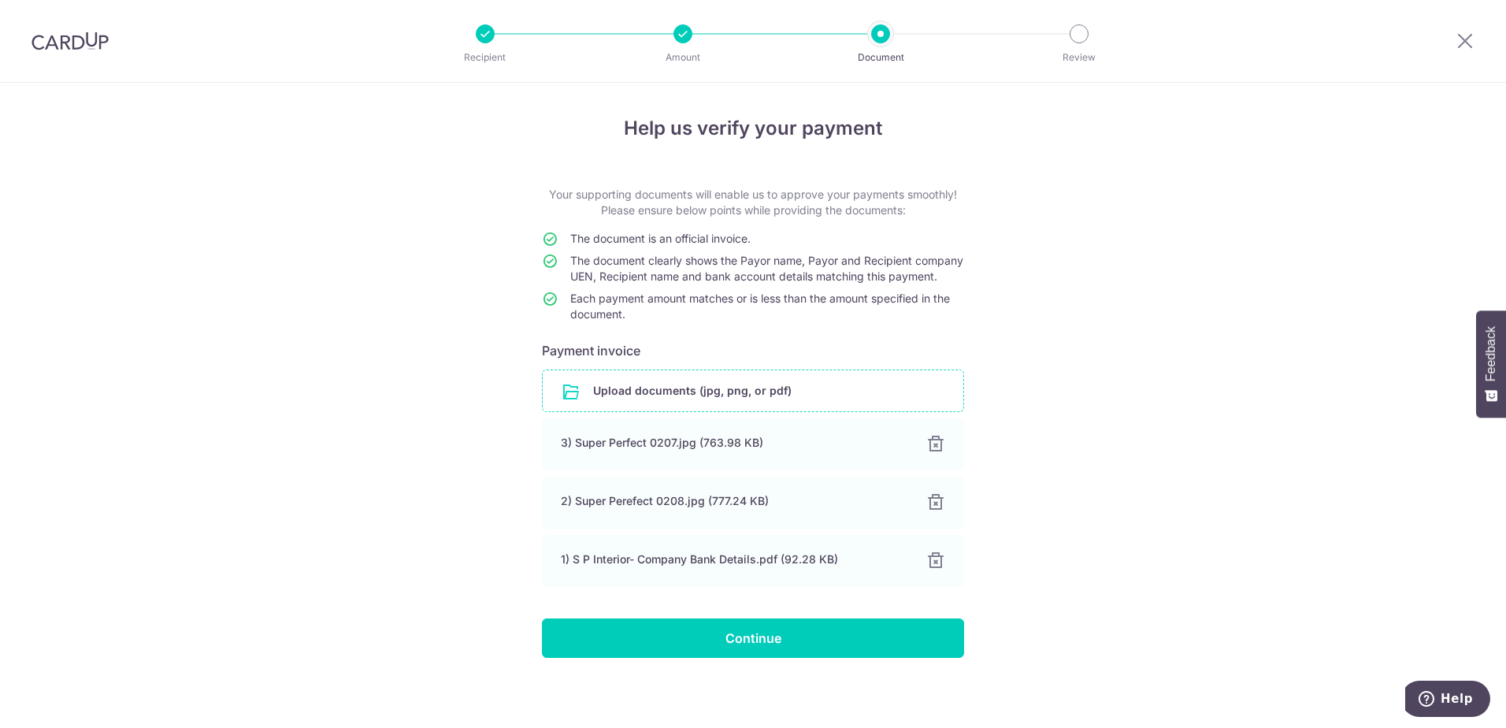
scroll to position [20, 0]
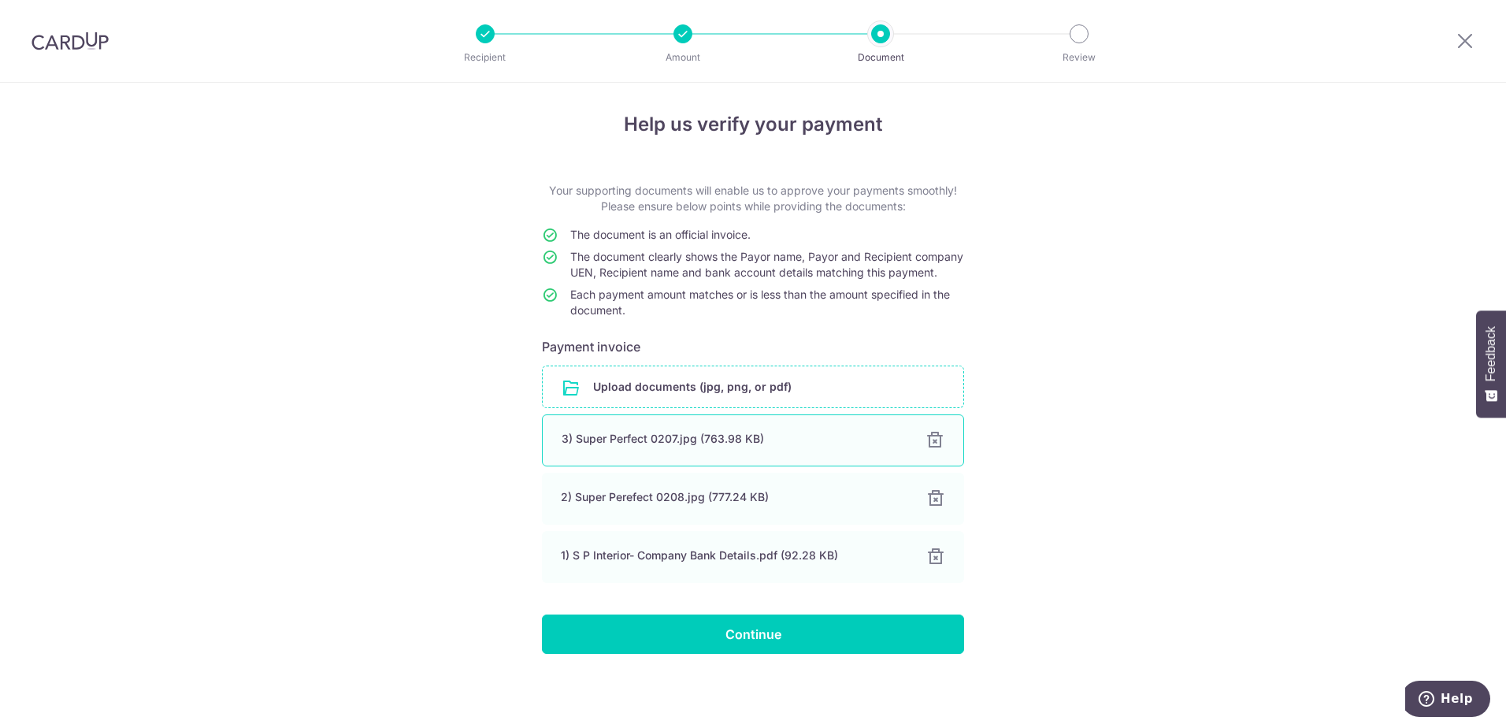
click at [928, 447] on div at bounding box center [935, 440] width 19 height 19
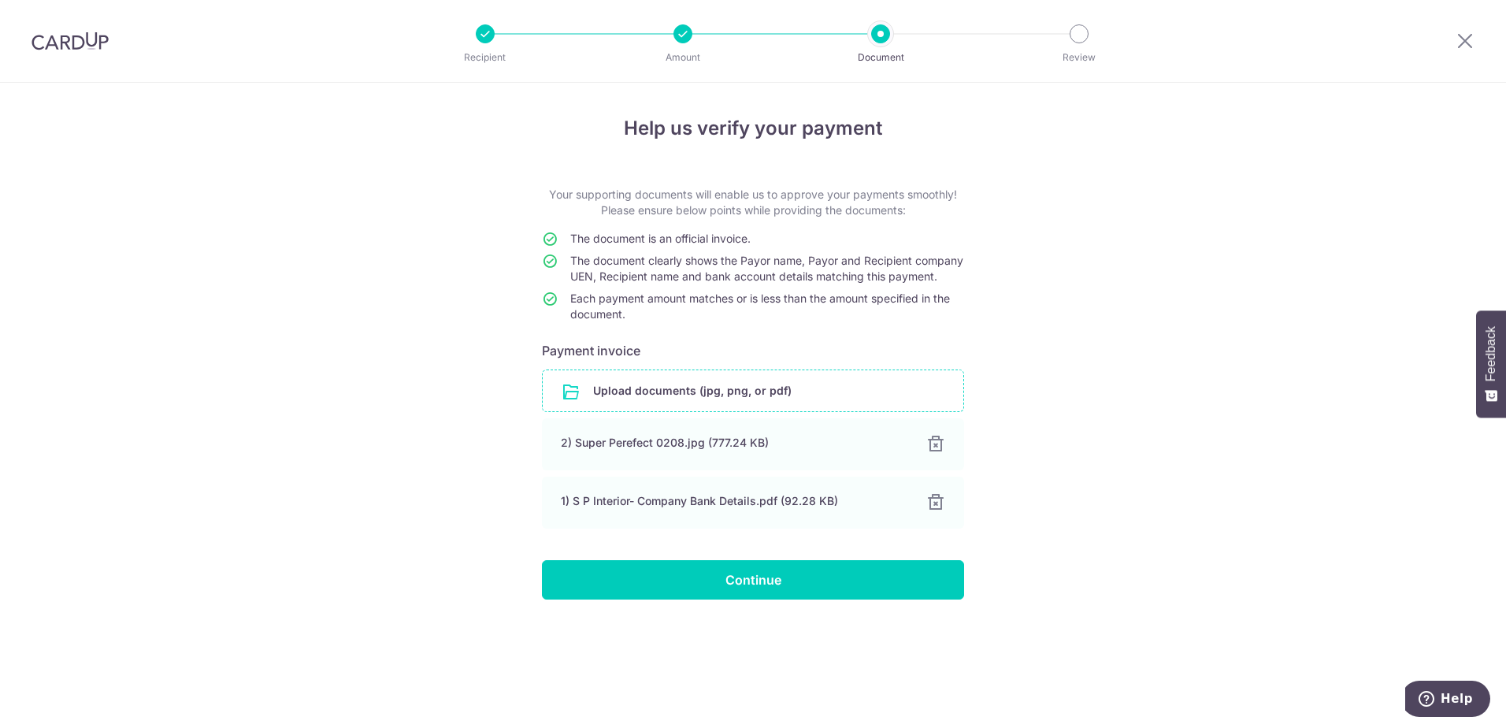
click at [751, 411] on input "file" at bounding box center [753, 390] width 421 height 41
click at [728, 405] on input "file" at bounding box center [753, 390] width 421 height 41
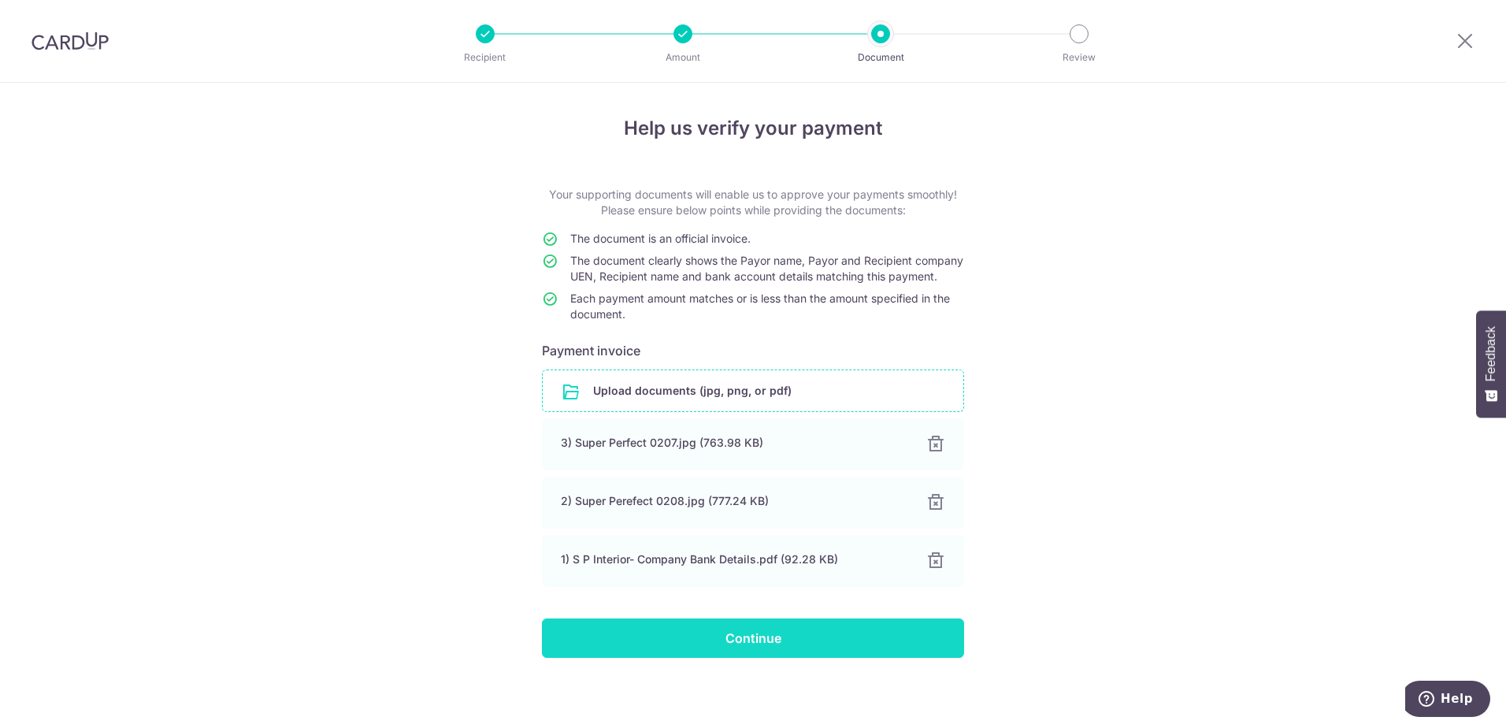
click at [815, 652] on input "Continue" at bounding box center [753, 638] width 422 height 39
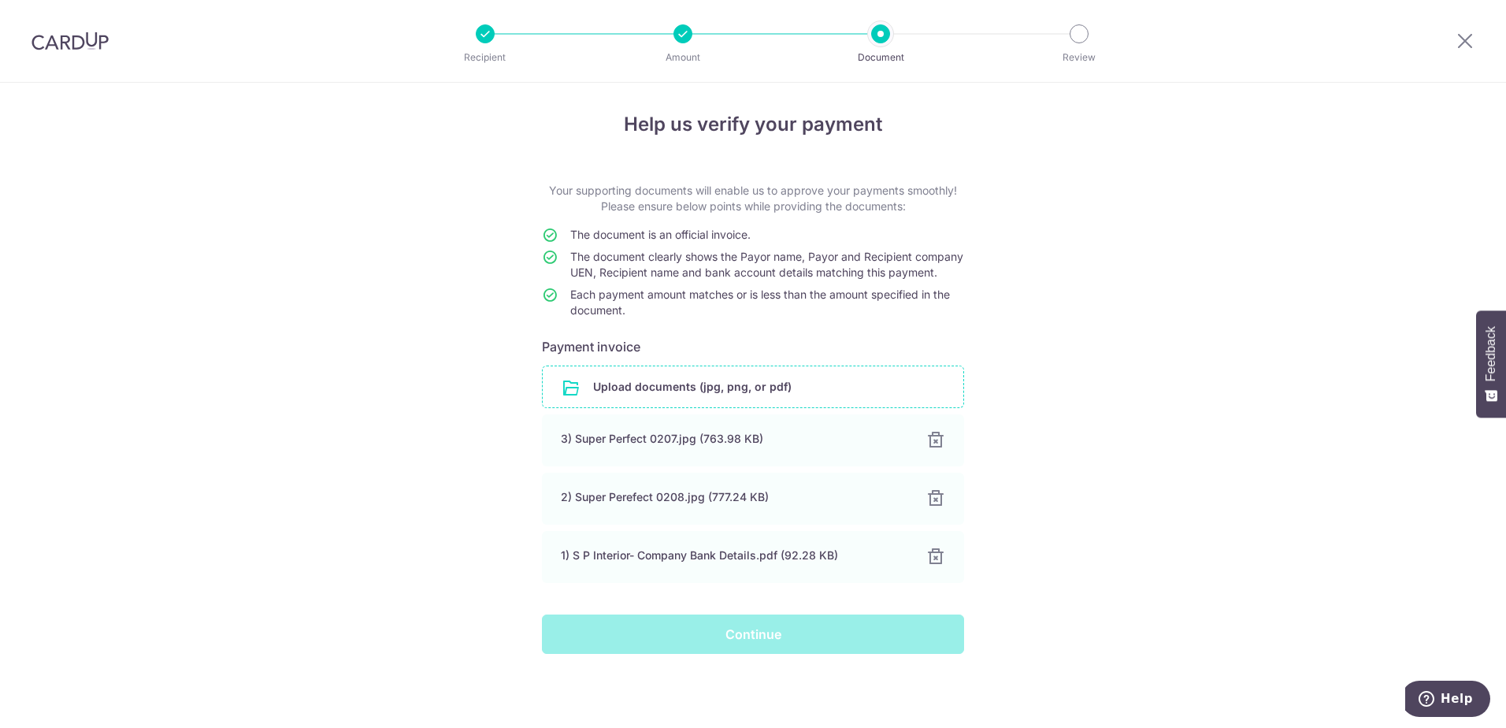
scroll to position [20, 0]
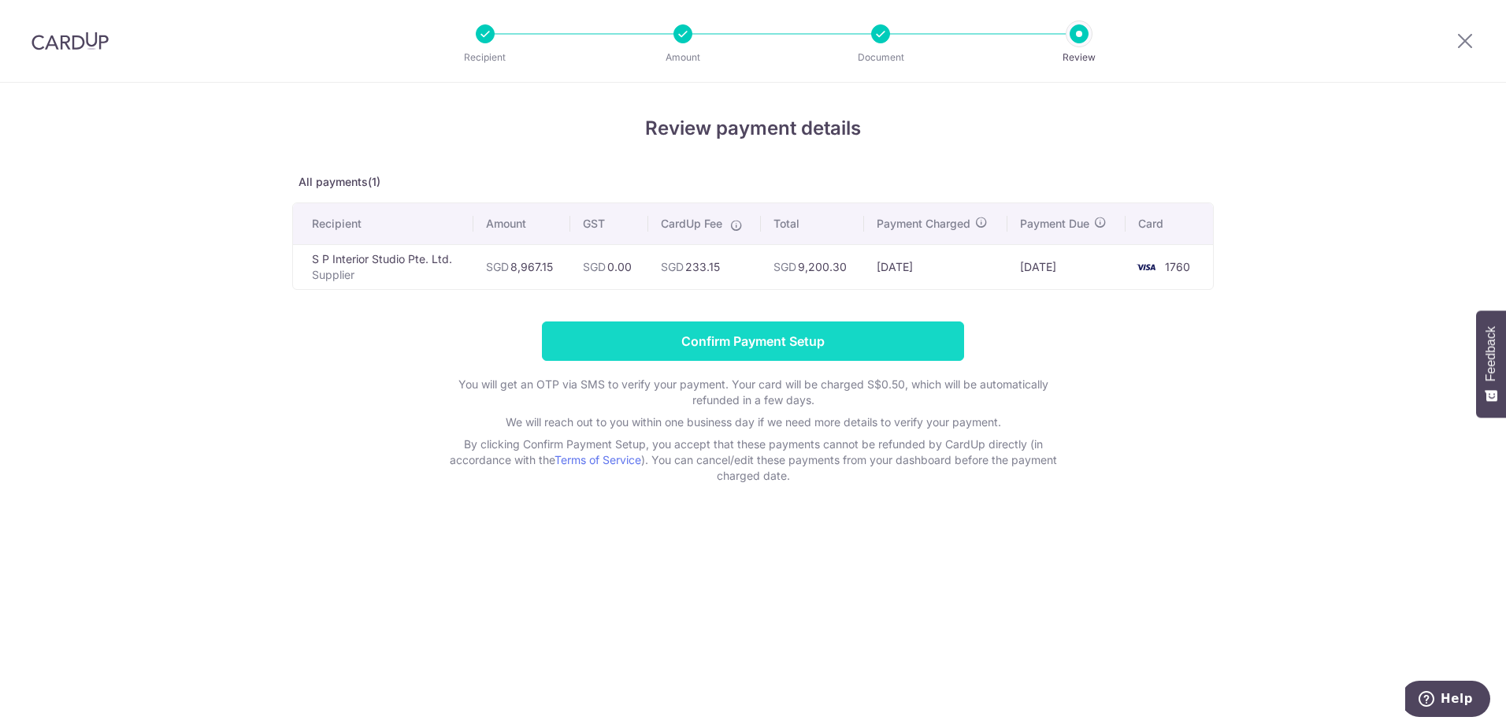
click at [872, 350] on input "Confirm Payment Setup" at bounding box center [753, 340] width 422 height 39
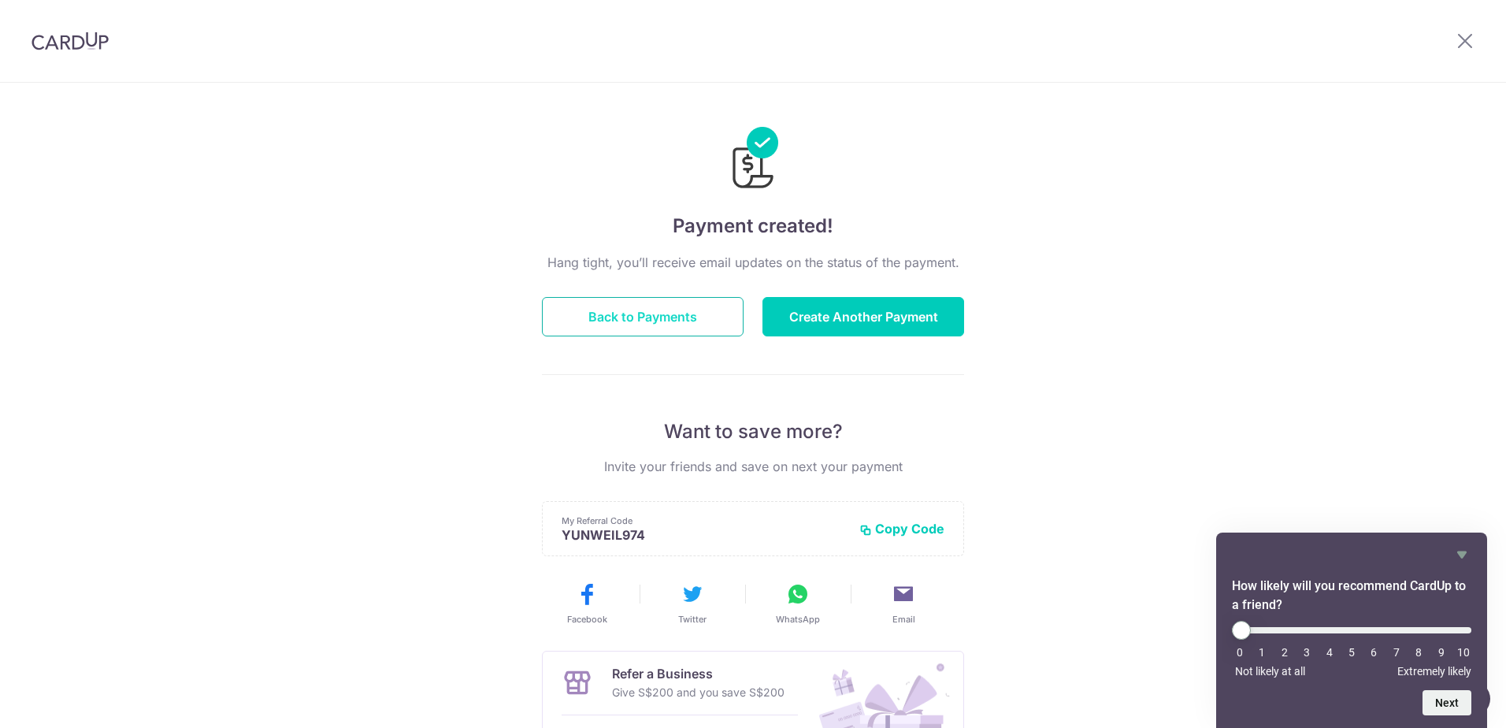
click at [666, 329] on button "Back to Payments" at bounding box center [643, 316] width 202 height 39
